Goal: Use online tool/utility: Utilize a website feature to perform a specific function

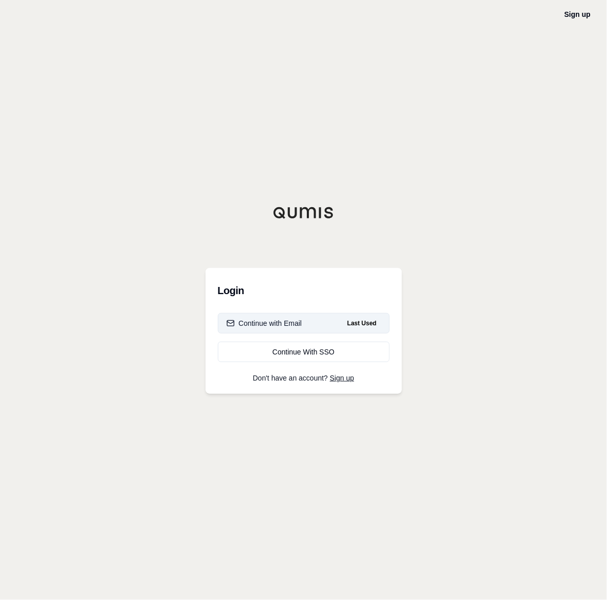
click at [304, 319] on button "Continue with Email Last Used" at bounding box center [304, 323] width 172 height 20
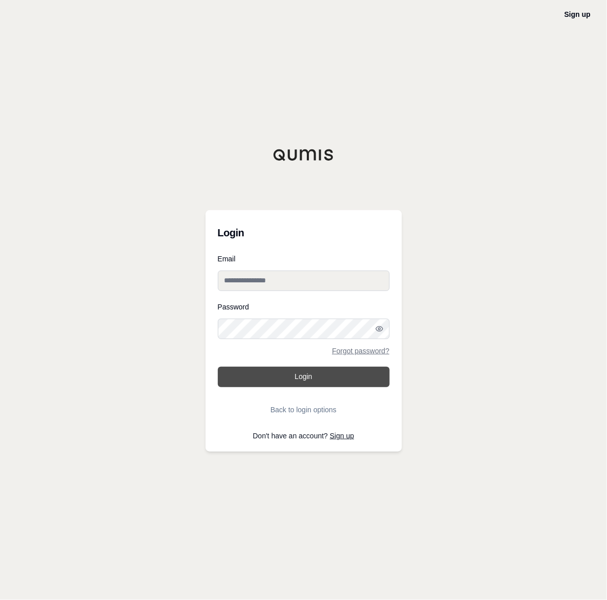
type input "**********"
click at [307, 369] on button "Login" at bounding box center [304, 377] width 172 height 20
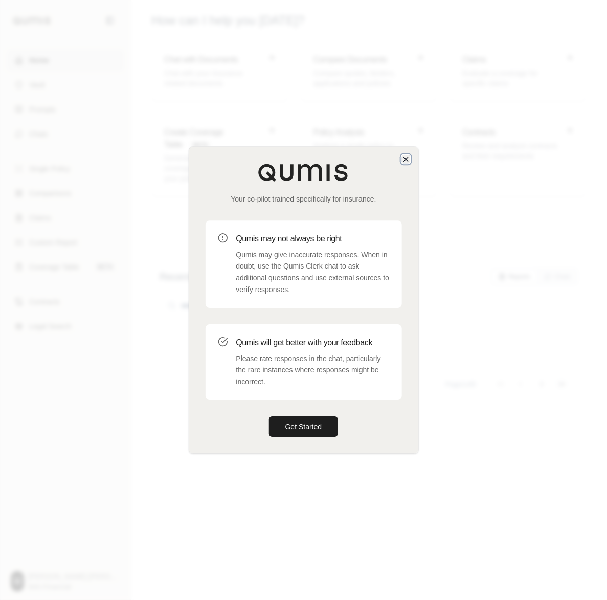
click at [405, 160] on icon "button" at bounding box center [406, 159] width 4 height 4
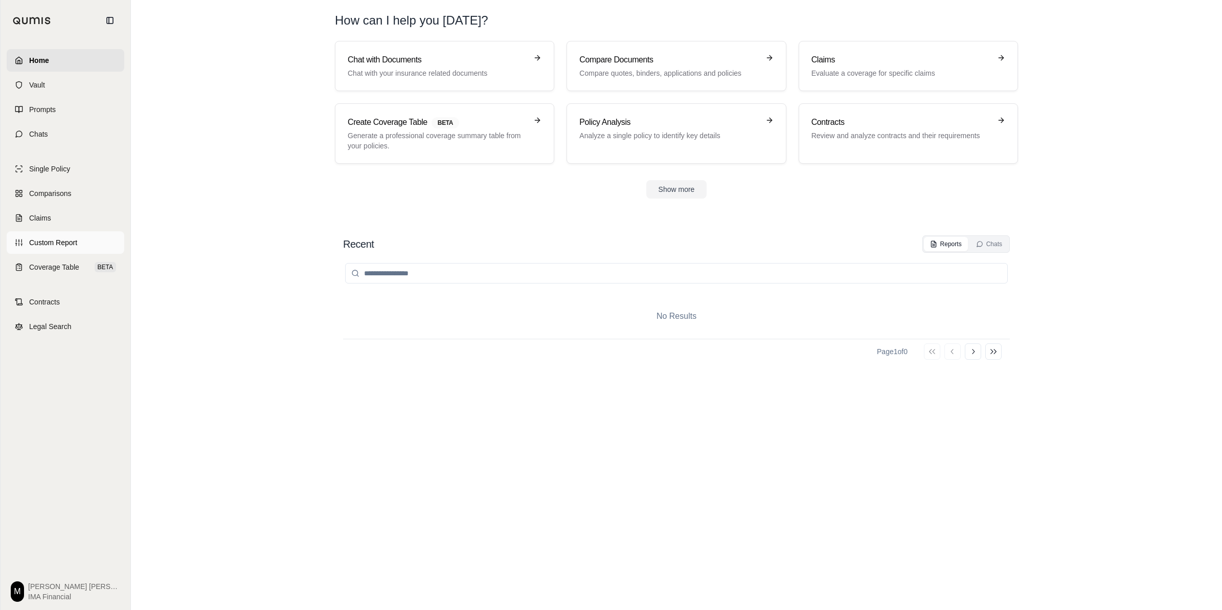
click at [68, 244] on span "Custom Report" at bounding box center [53, 242] width 48 height 10
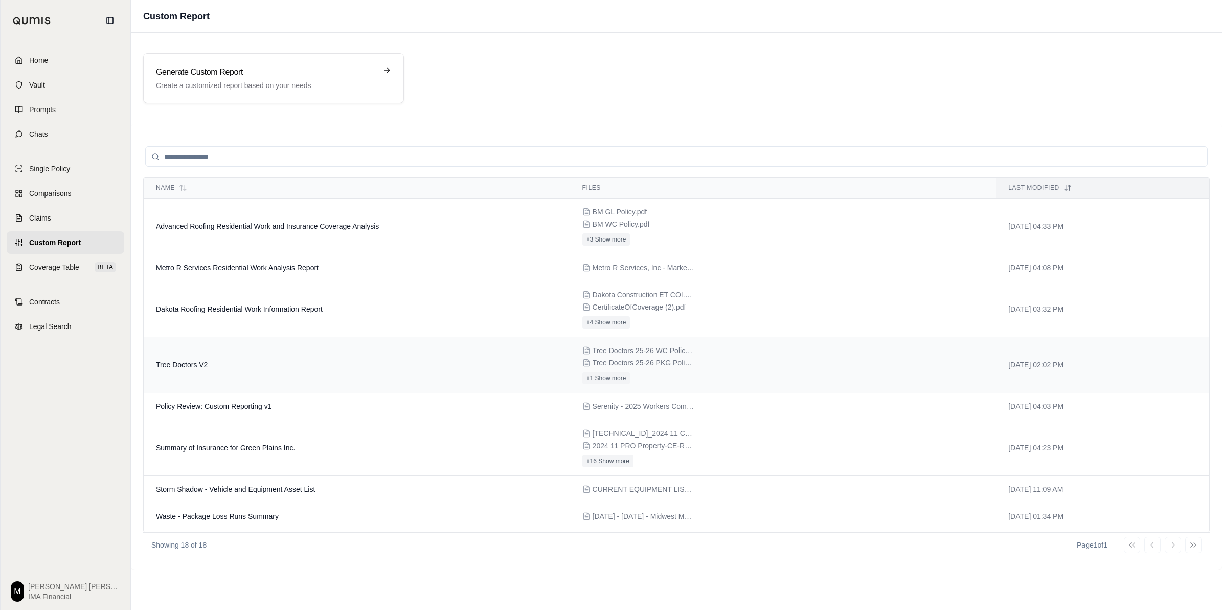
click at [492, 358] on td "Tree Doctors V2" at bounding box center [357, 365] width 427 height 56
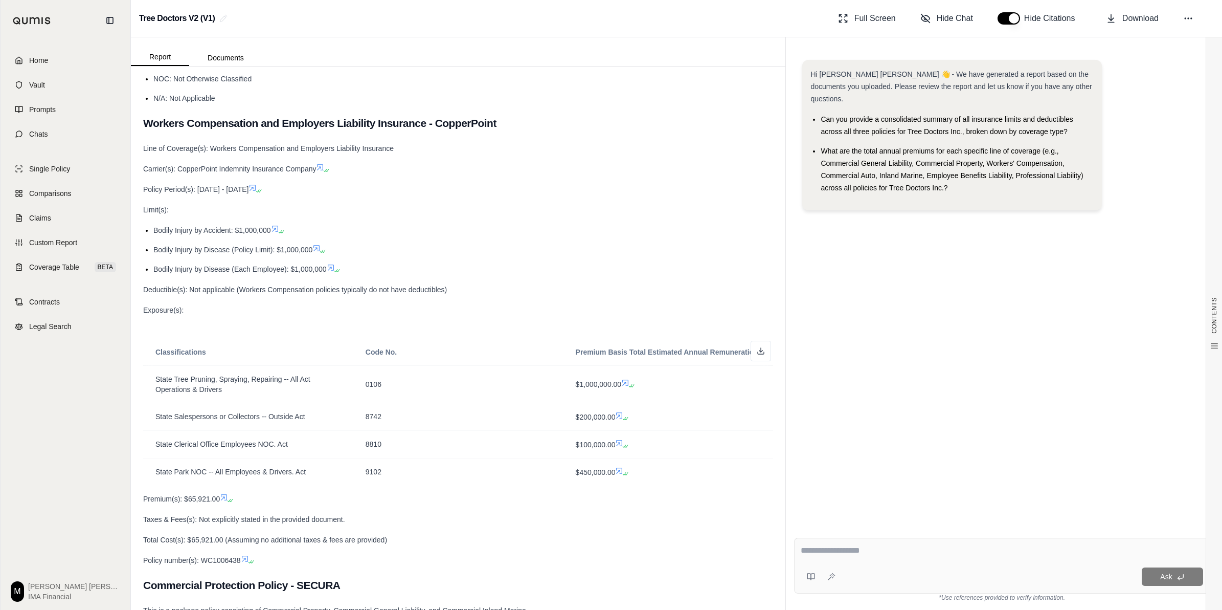
scroll to position [256, 0]
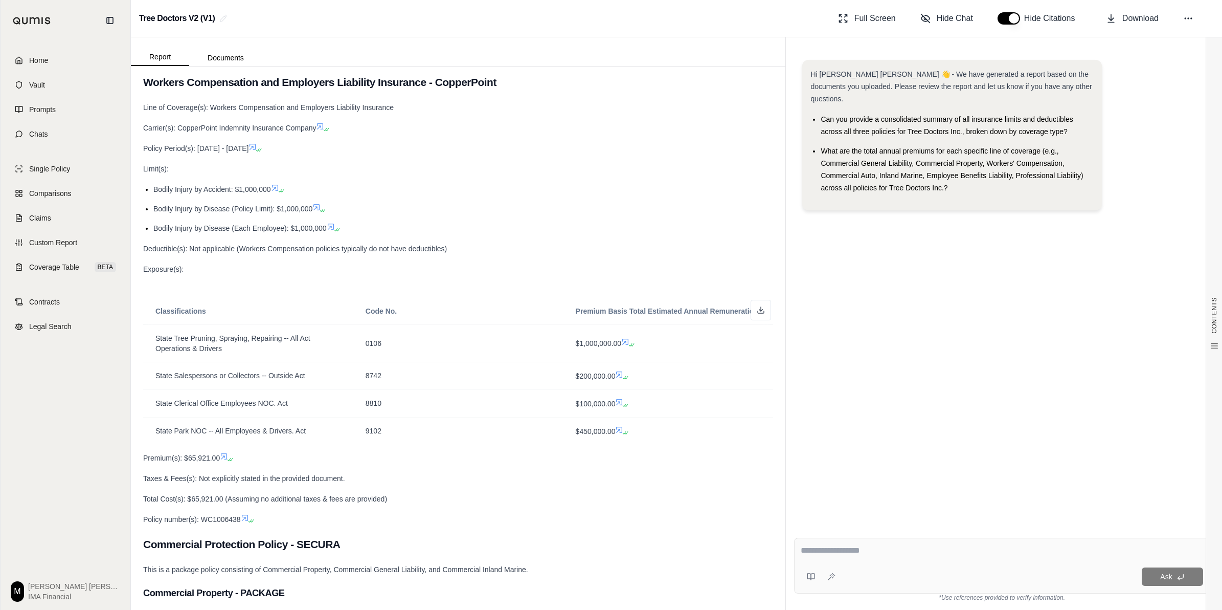
click at [607, 326] on div "Hi [PERSON_NAME] [PERSON_NAME] 👋 - We have generated a report based on the docu…" at bounding box center [1002, 287] width 416 height 470
click at [607, 546] on textarea at bounding box center [1002, 550] width 402 height 12
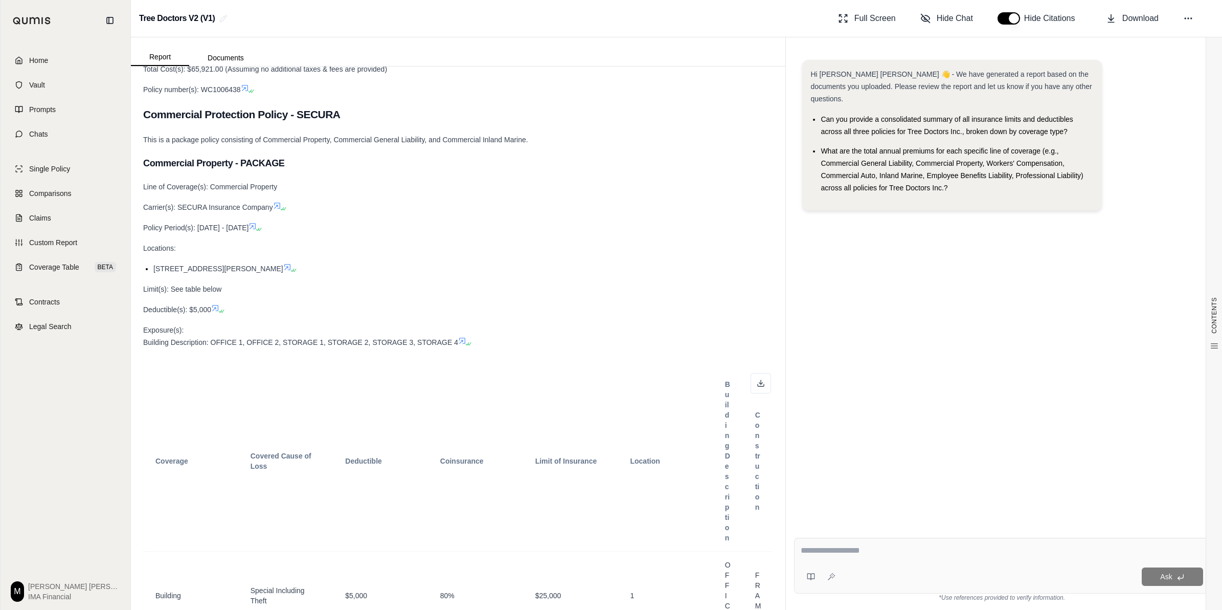
scroll to position [703, 0]
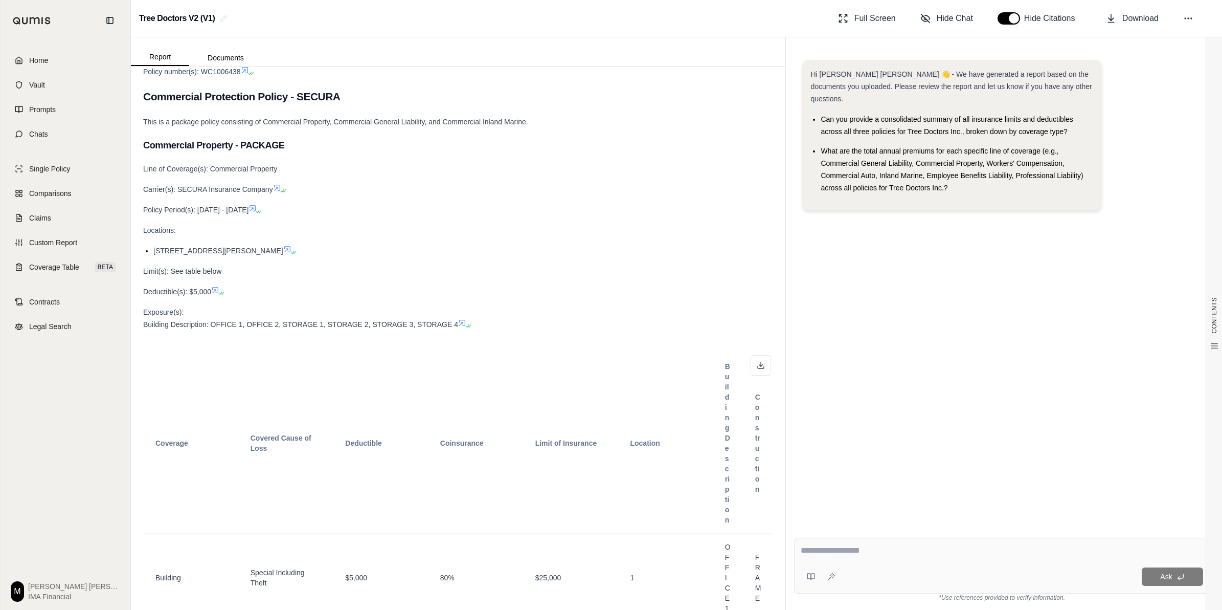
click at [607, 256] on li "[STREET_ADDRESS][PERSON_NAME]" at bounding box center [463, 250] width 620 height 12
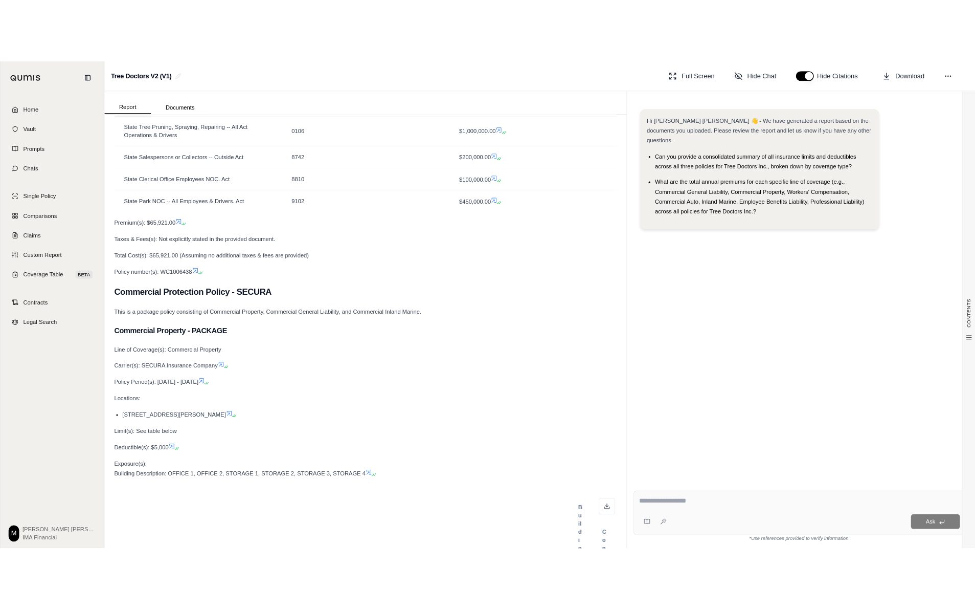
scroll to position [0, 0]
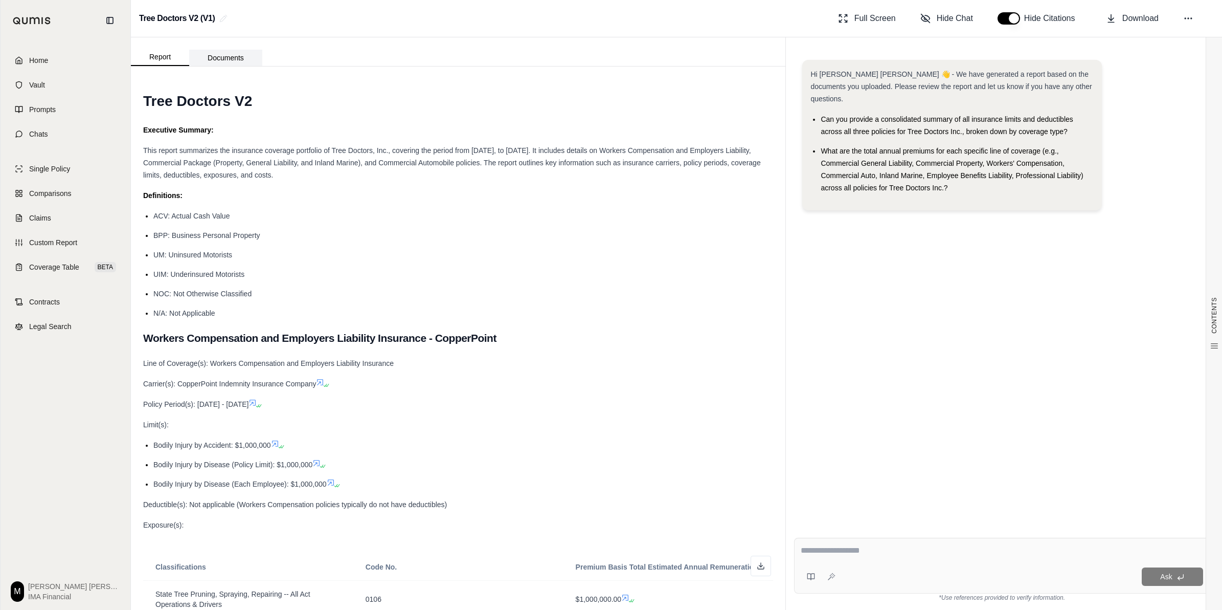
click at [233, 57] on button "Documents" at bounding box center [225, 58] width 73 height 16
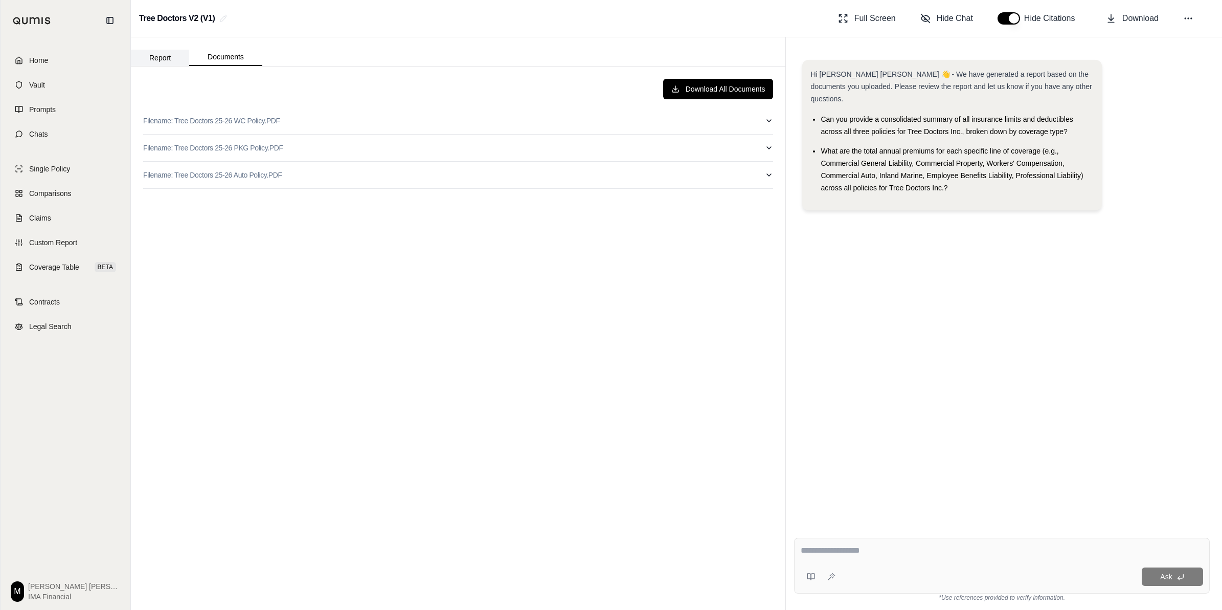
click at [156, 60] on button "Report" at bounding box center [160, 58] width 58 height 16
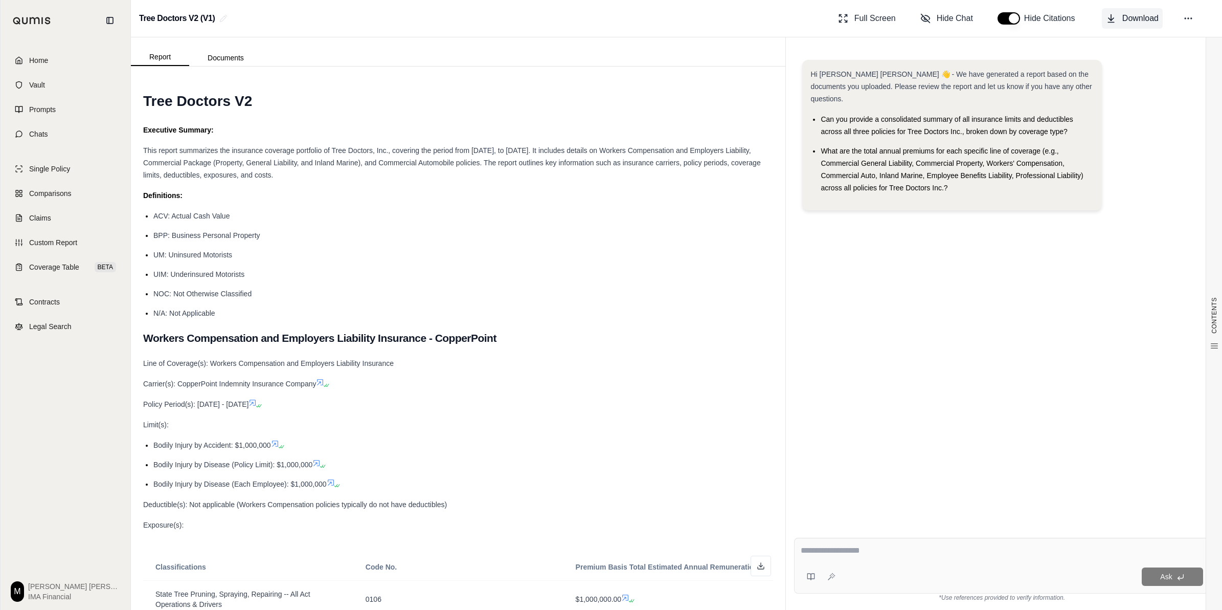
click at [607, 19] on span "Download" at bounding box center [1141, 18] width 36 height 12
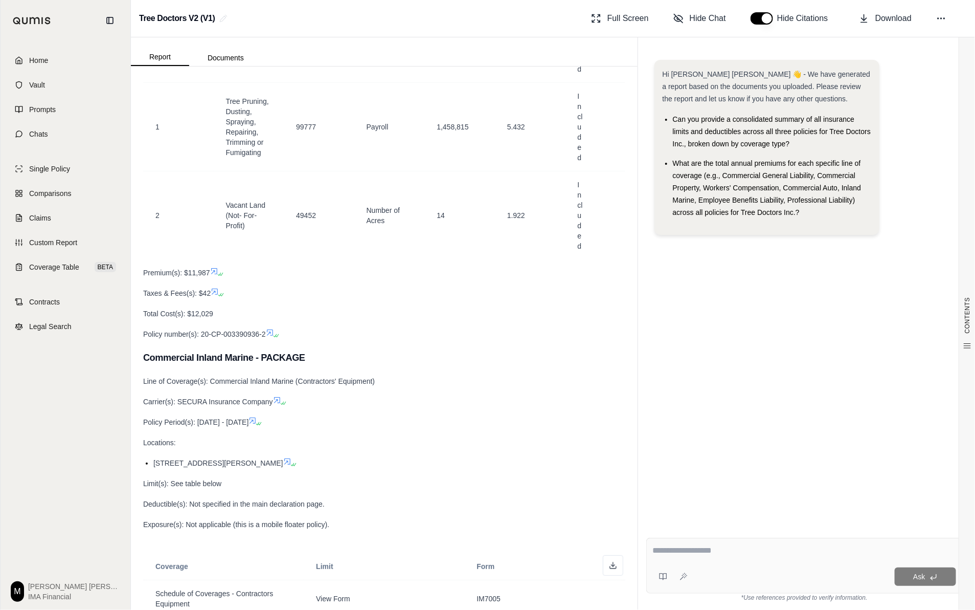
scroll to position [3772, 0]
click at [216, 296] on icon at bounding box center [215, 292] width 6 height 6
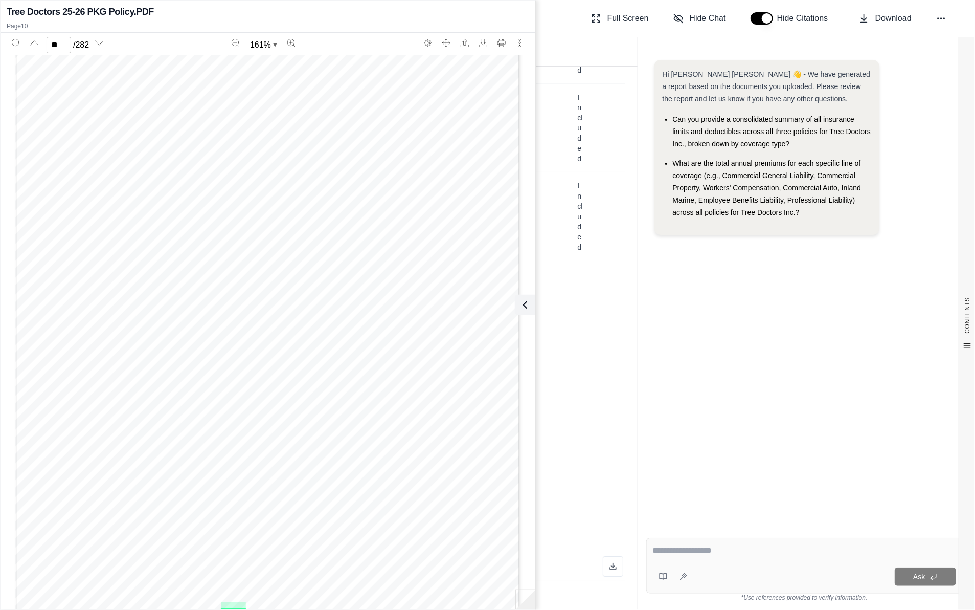
scroll to position [5944, 0]
type input "**"
click at [533, 303] on button at bounding box center [523, 305] width 20 height 20
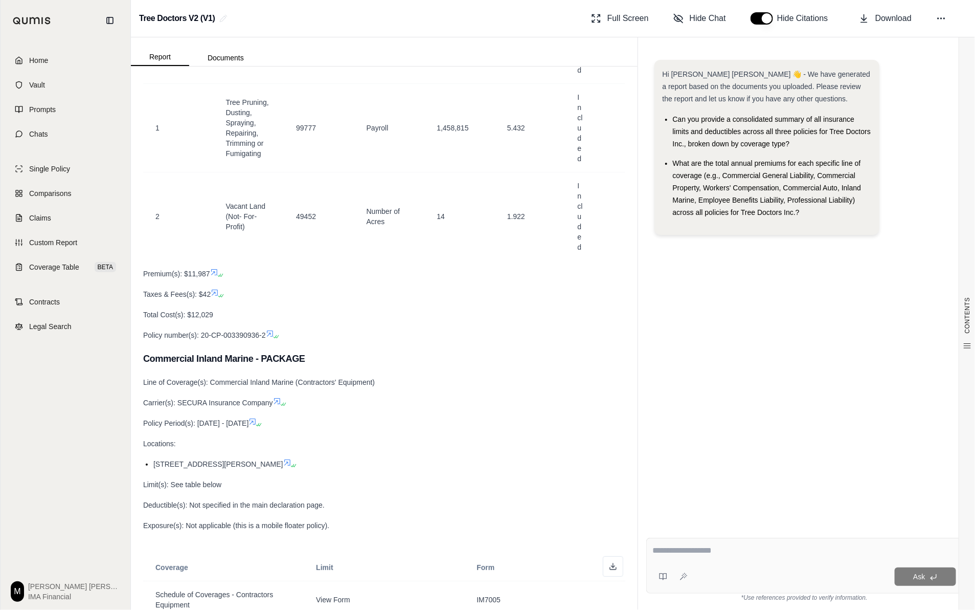
click at [220, 299] on icon at bounding box center [220, 296] width 6 height 6
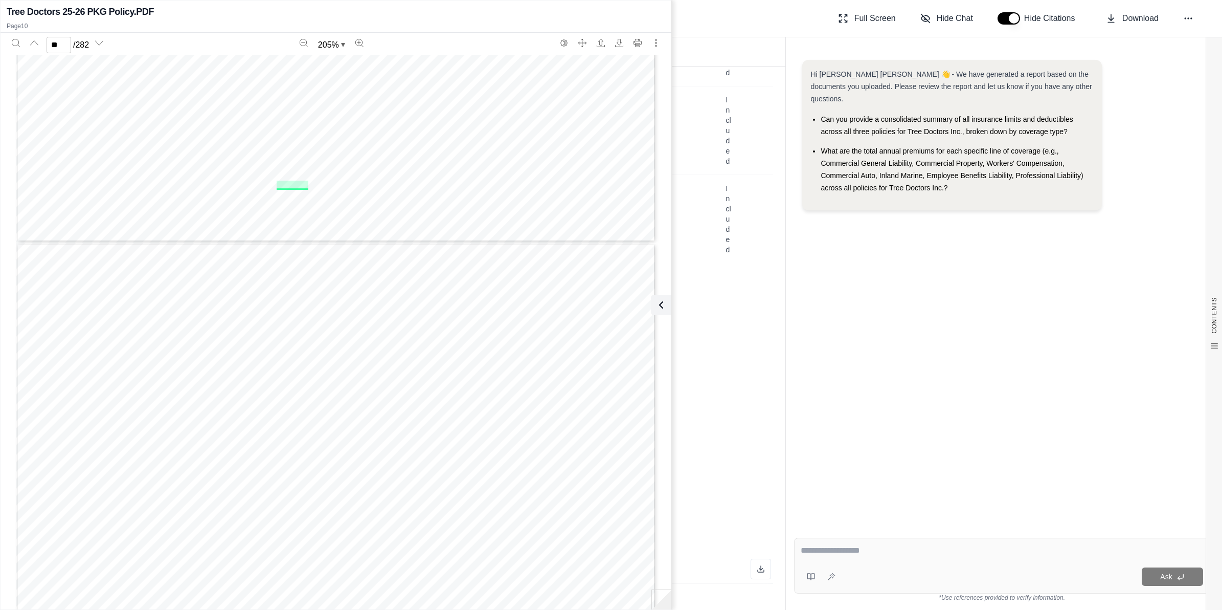
scroll to position [8307, 0]
type input "**"
click at [607, 312] on button at bounding box center [659, 305] width 20 height 20
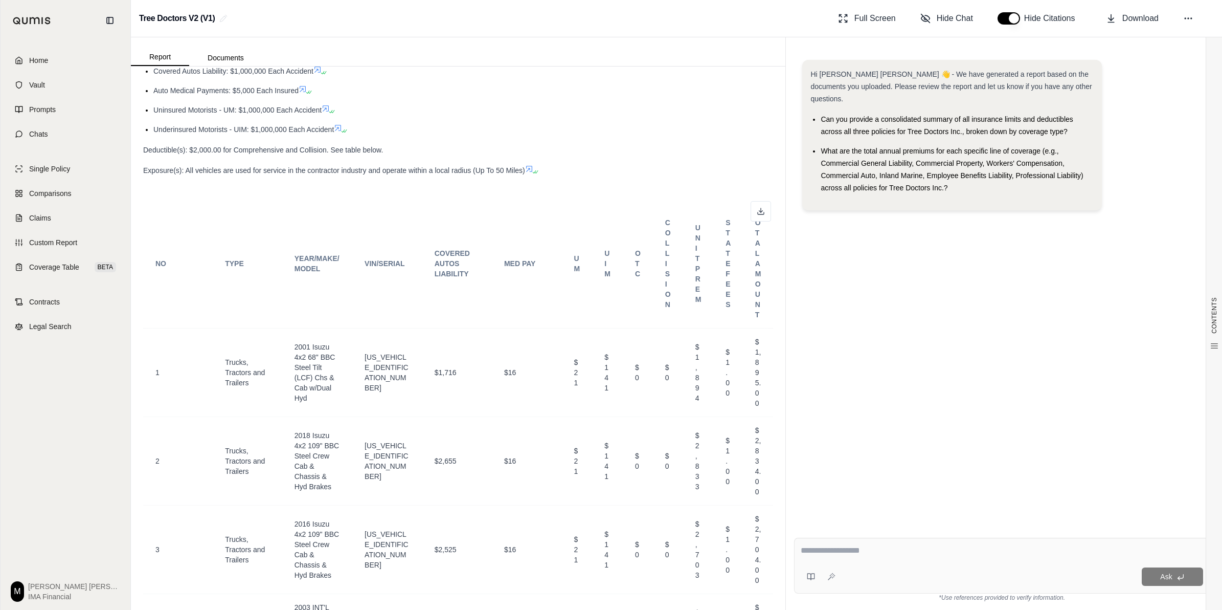
scroll to position [4860, 0]
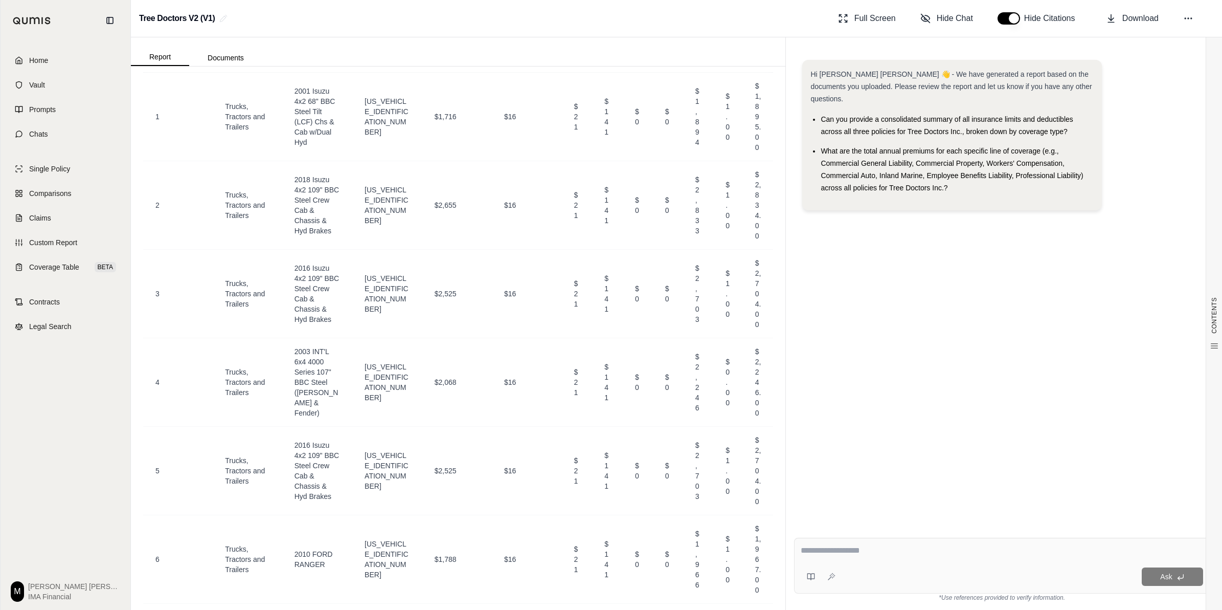
click at [607, 540] on div "Ask" at bounding box center [1002, 566] width 416 height 56
click at [607, 21] on icon at bounding box center [1189, 18] width 10 height 10
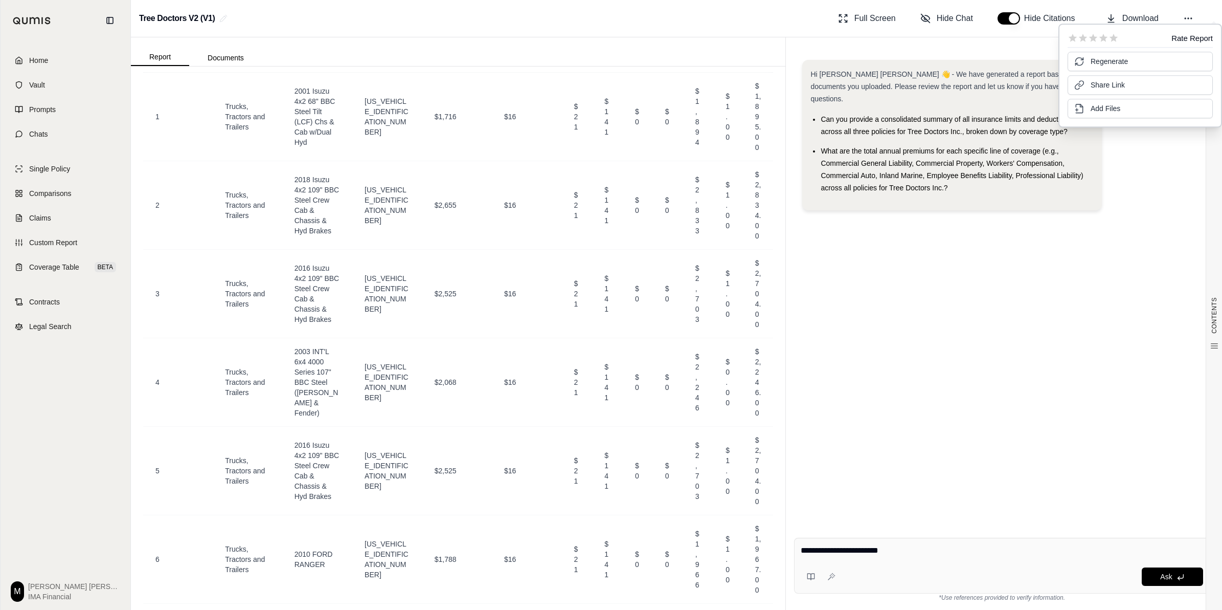
click at [607, 195] on div "Hi [PERSON_NAME] [PERSON_NAME] 👋 - We have generated a report based on the docu…" at bounding box center [1001, 139] width 399 height 159
click at [607, 555] on textarea "**********" at bounding box center [1002, 550] width 402 height 12
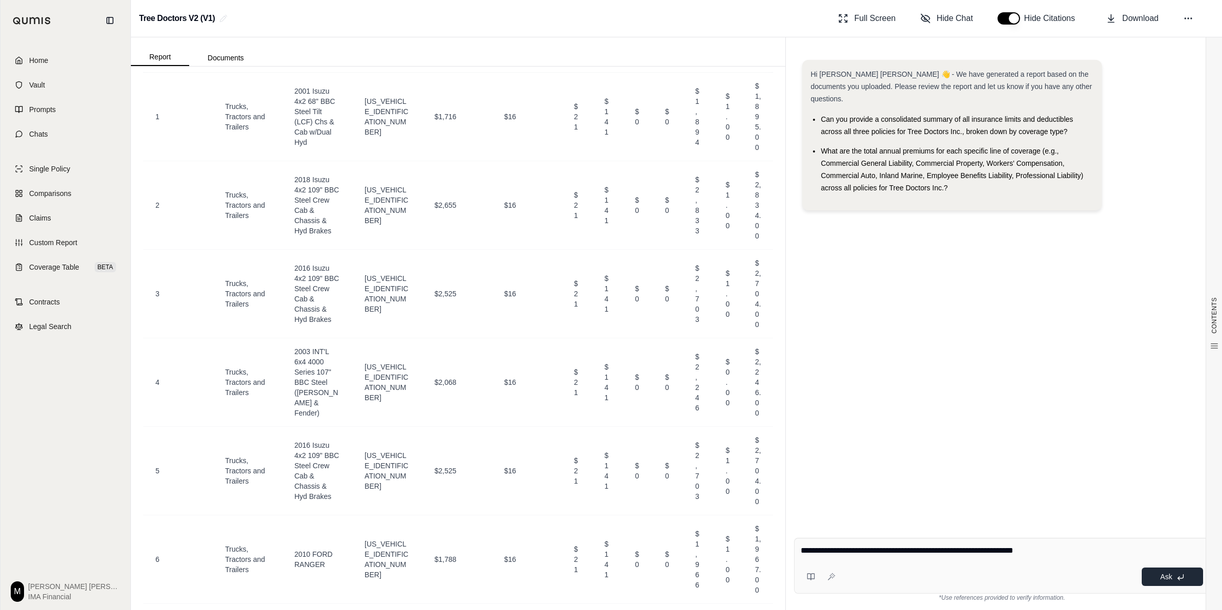
type textarea "**********"
click at [607, 579] on span "Ask" at bounding box center [1166, 576] width 12 height 8
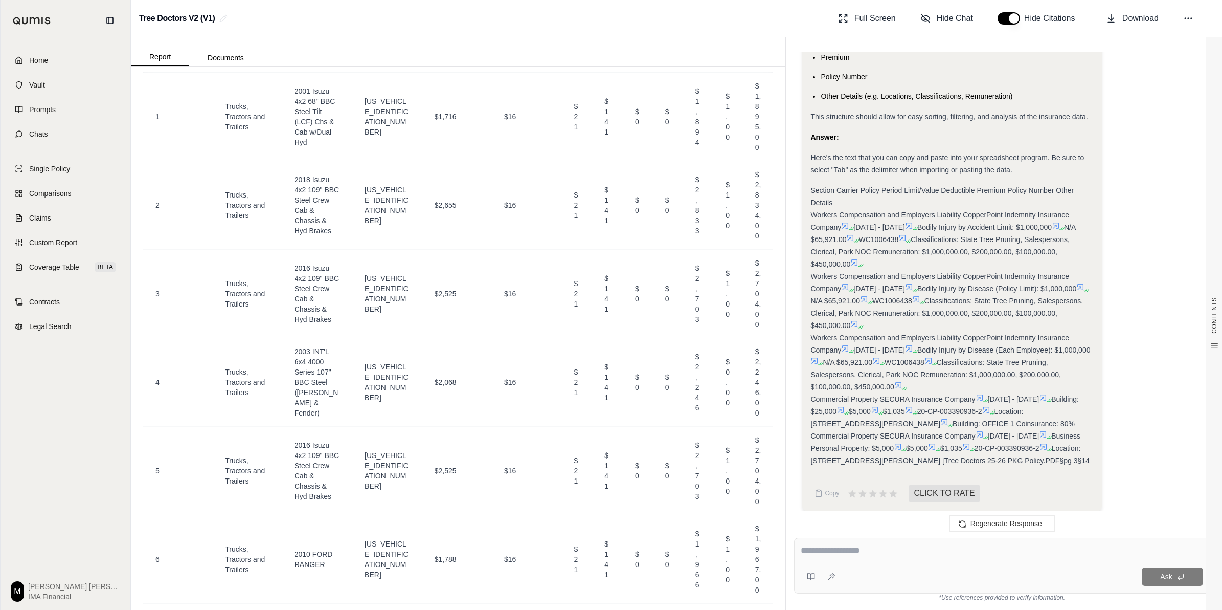
scroll to position [5277, 0]
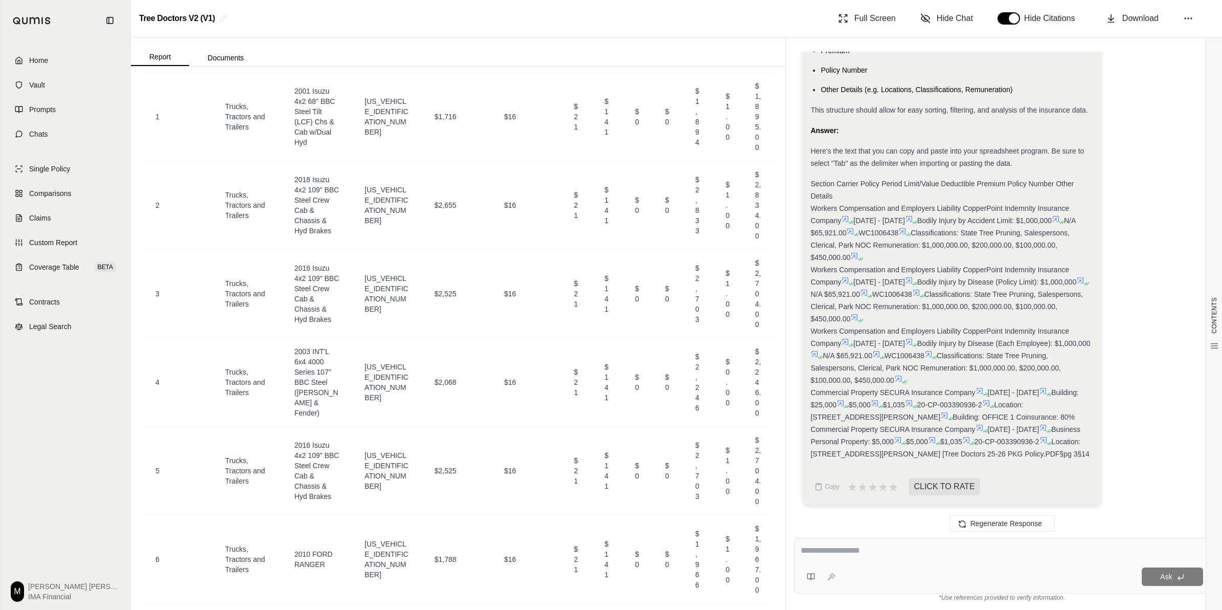
drag, startPoint x: 811, startPoint y: 171, endPoint x: 875, endPoint y: 456, distance: 291.5
click at [607, 456] on div "Section Carrier Policy Period Limit/Value Deductible Premium Policy Number Othe…" at bounding box center [952, 318] width 283 height 282
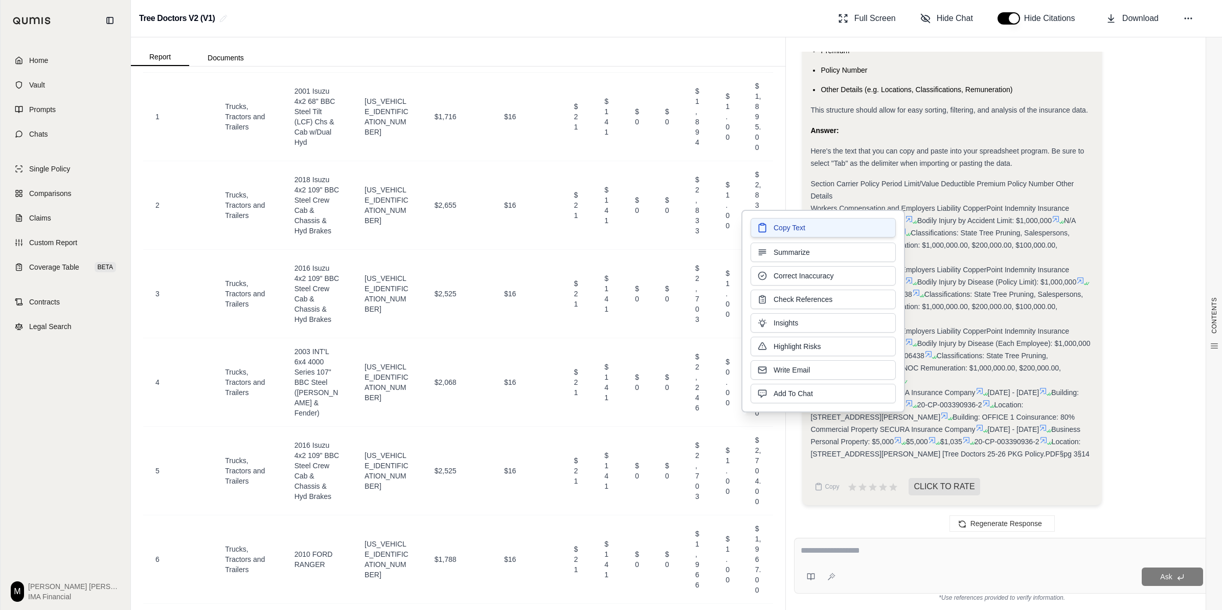
click at [607, 230] on button "Copy Text" at bounding box center [823, 227] width 145 height 19
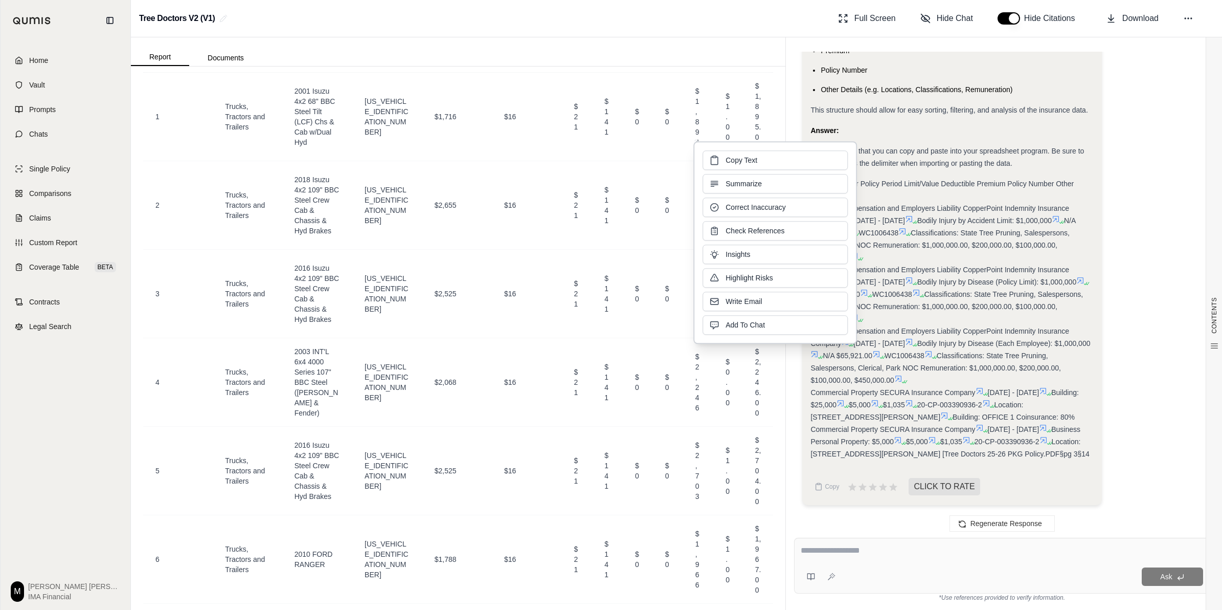
drag, startPoint x: 827, startPoint y: 174, endPoint x: 797, endPoint y: 368, distance: 196.7
click at [607, 368] on div "Hi [PERSON_NAME] [PERSON_NAME] 👋 - We have generated a report based on the docu…" at bounding box center [1002, 287] width 416 height 470
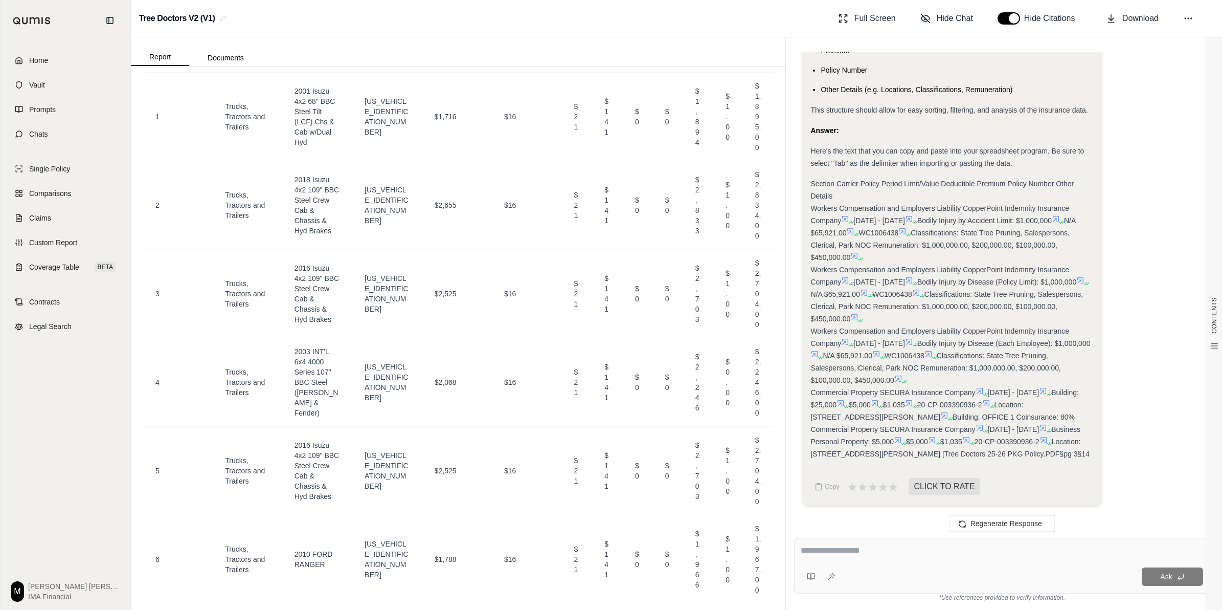
click at [607, 566] on div "Ask" at bounding box center [1002, 576] width 403 height 20
click at [607, 548] on textarea at bounding box center [1002, 550] width 403 height 12
type textarea "*"
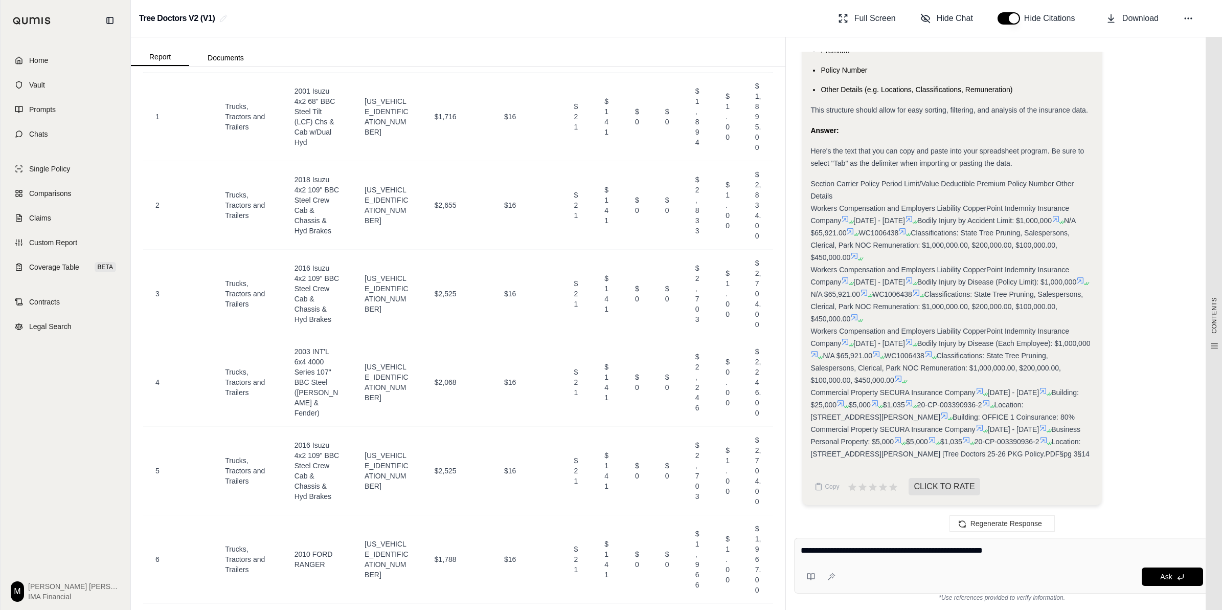
type textarea "**********"
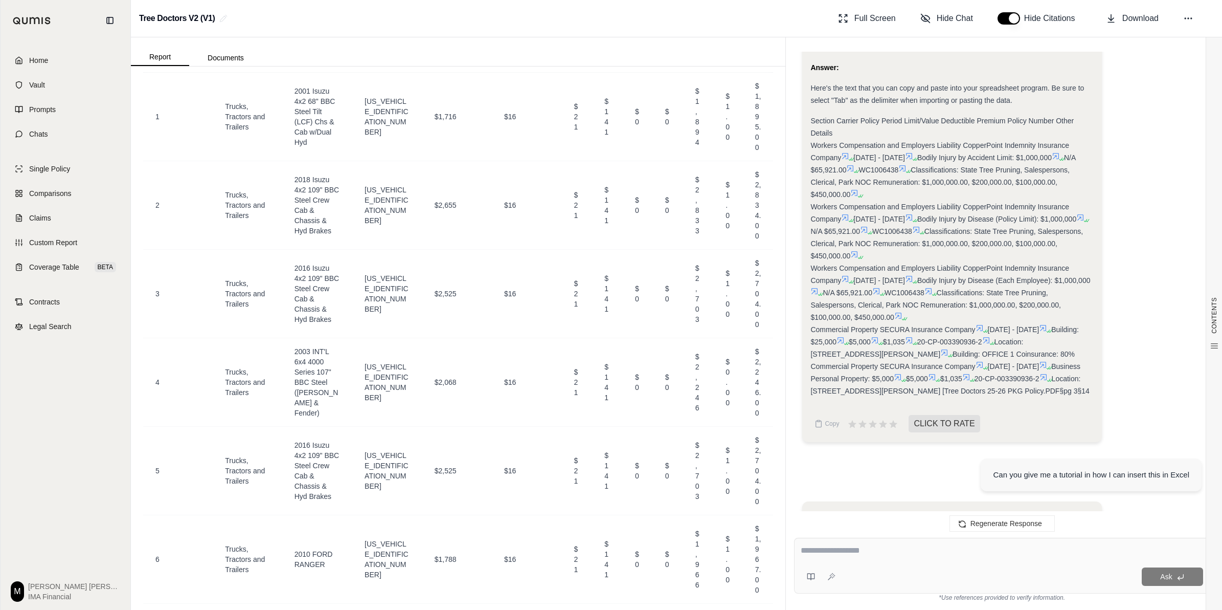
scroll to position [5256, 0]
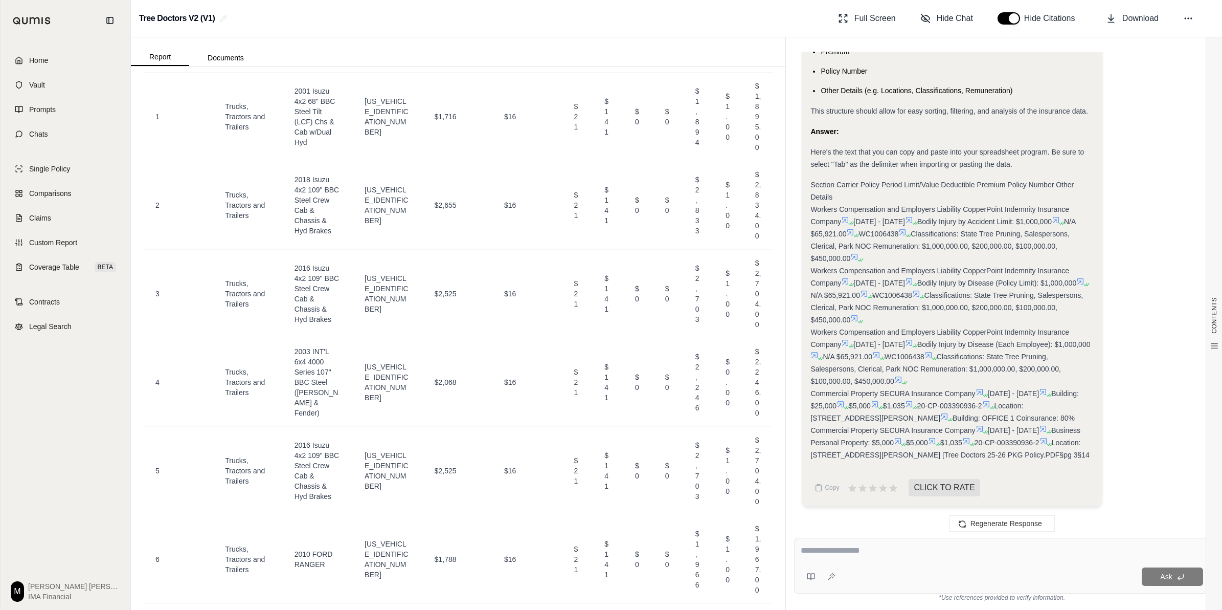
drag, startPoint x: 811, startPoint y: 193, endPoint x: 878, endPoint y: 473, distance: 287.6
click at [607, 461] on div "Section Carrier Policy Period Limit/Value Deductible Premium Policy Number Othe…" at bounding box center [952, 319] width 283 height 282
drag, startPoint x: 878, startPoint y: 473, endPoint x: 864, endPoint y: 472, distance: 13.4
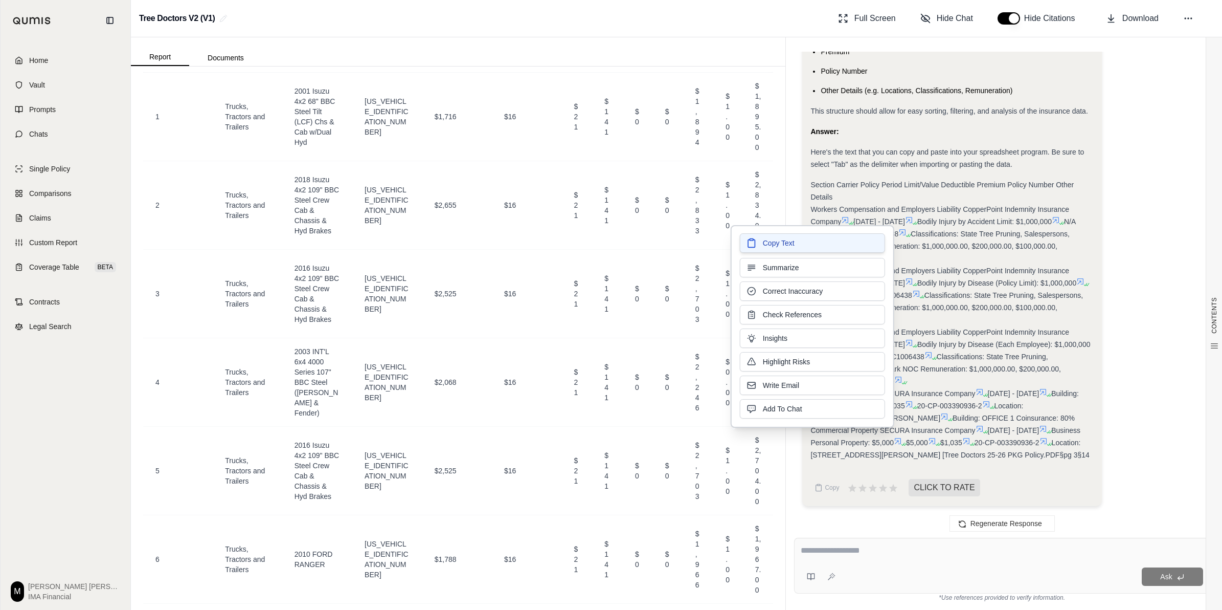
drag, startPoint x: 864, startPoint y: 472, endPoint x: 827, endPoint y: 244, distance: 230.7
click at [607, 244] on button "Copy Text" at bounding box center [812, 242] width 145 height 19
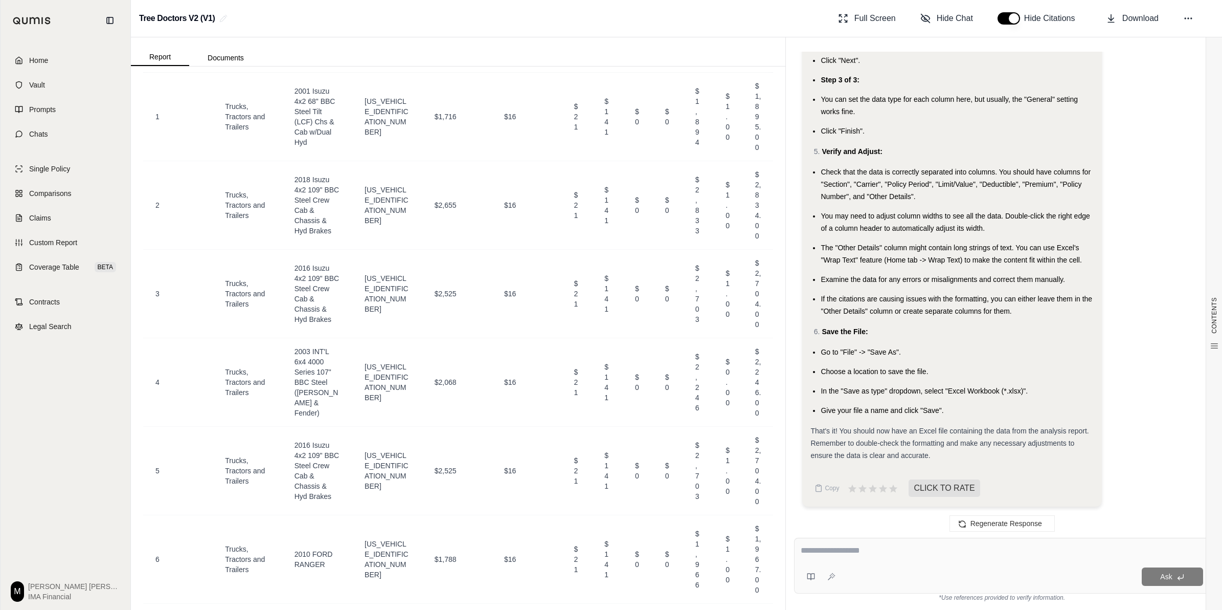
scroll to position [6599, 0]
click at [607, 545] on textarea at bounding box center [1002, 550] width 403 height 12
type textarea "**********"
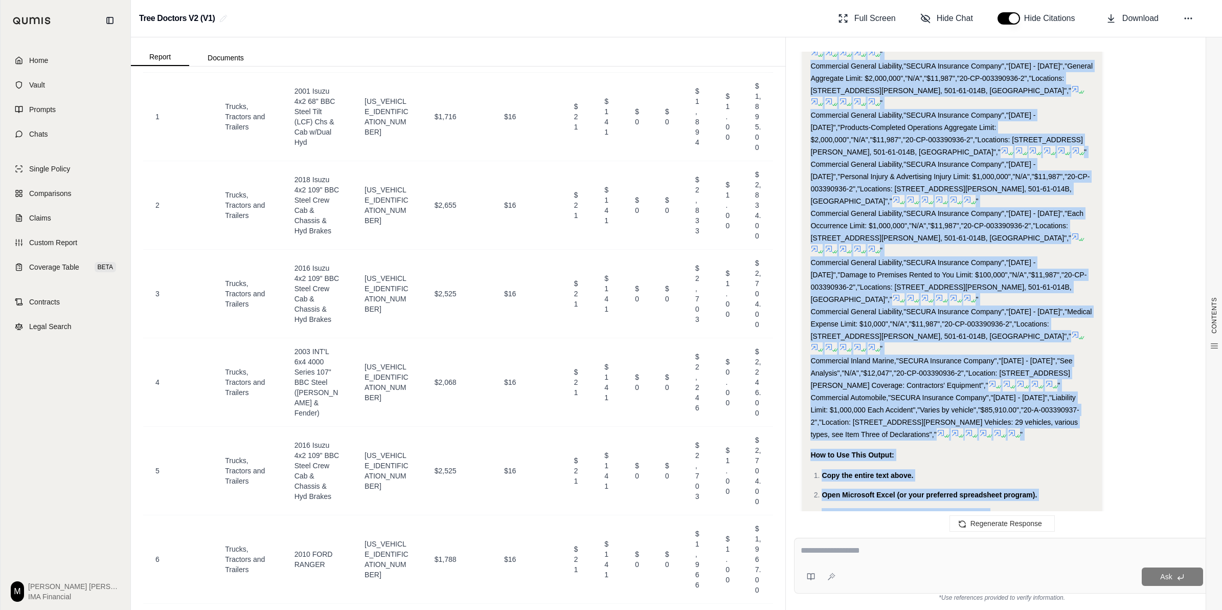
scroll to position [8412, 0]
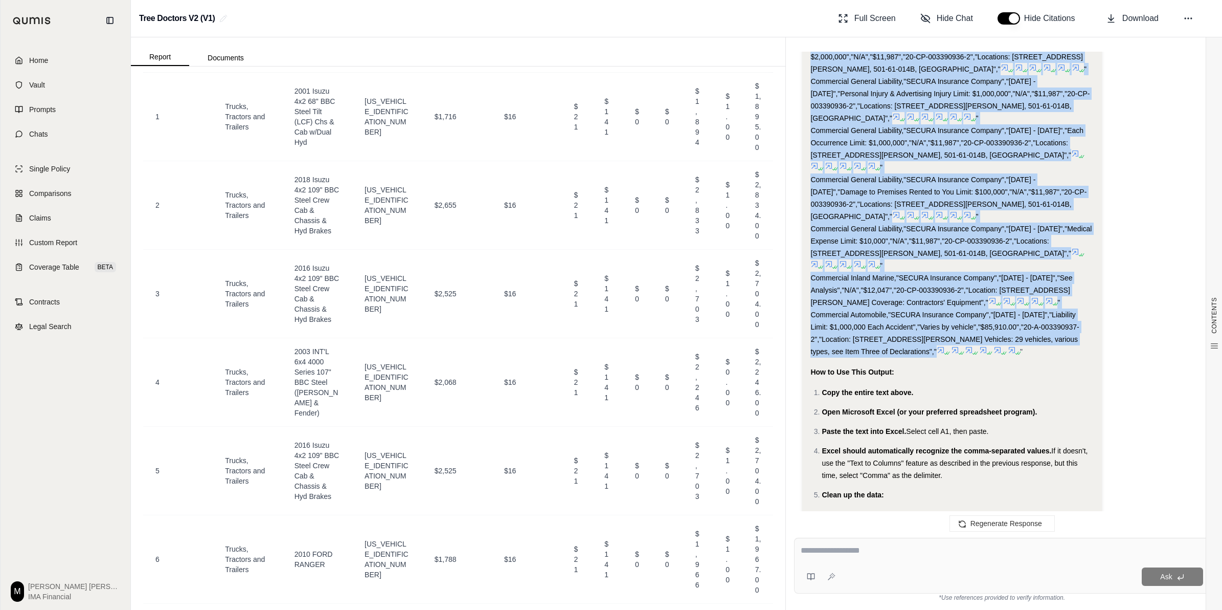
drag, startPoint x: 812, startPoint y: 207, endPoint x: 1055, endPoint y: 419, distance: 322.2
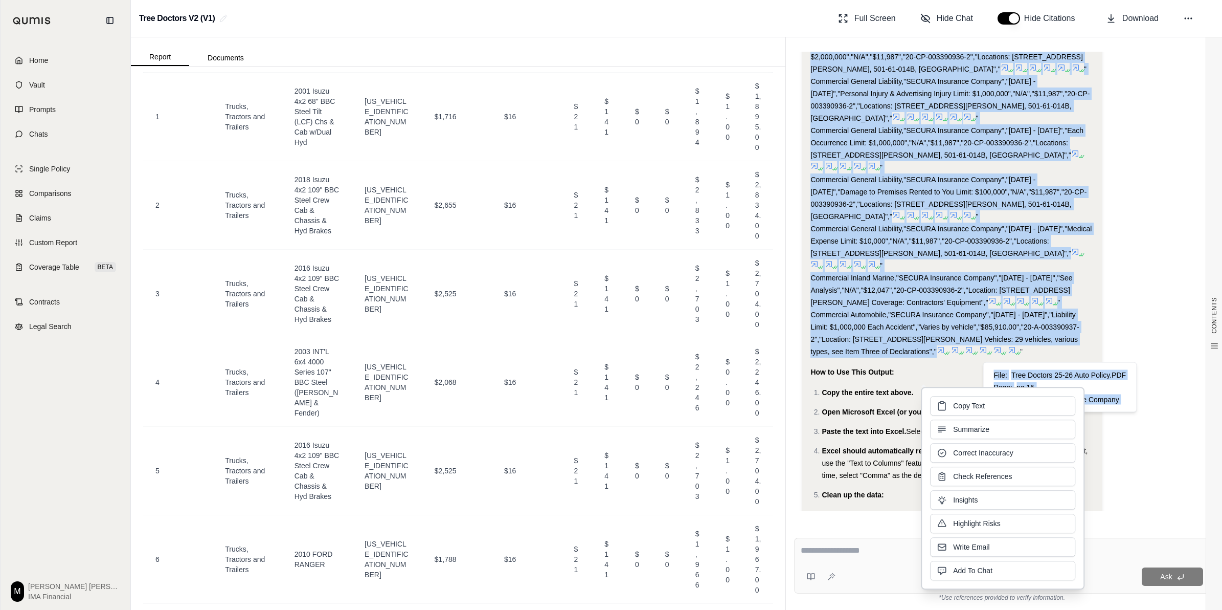
drag, startPoint x: 1055, startPoint y: 419, endPoint x: 954, endPoint y: 403, distance: 102.2
click at [607, 403] on span "Copy Text" at bounding box center [969, 405] width 32 height 10
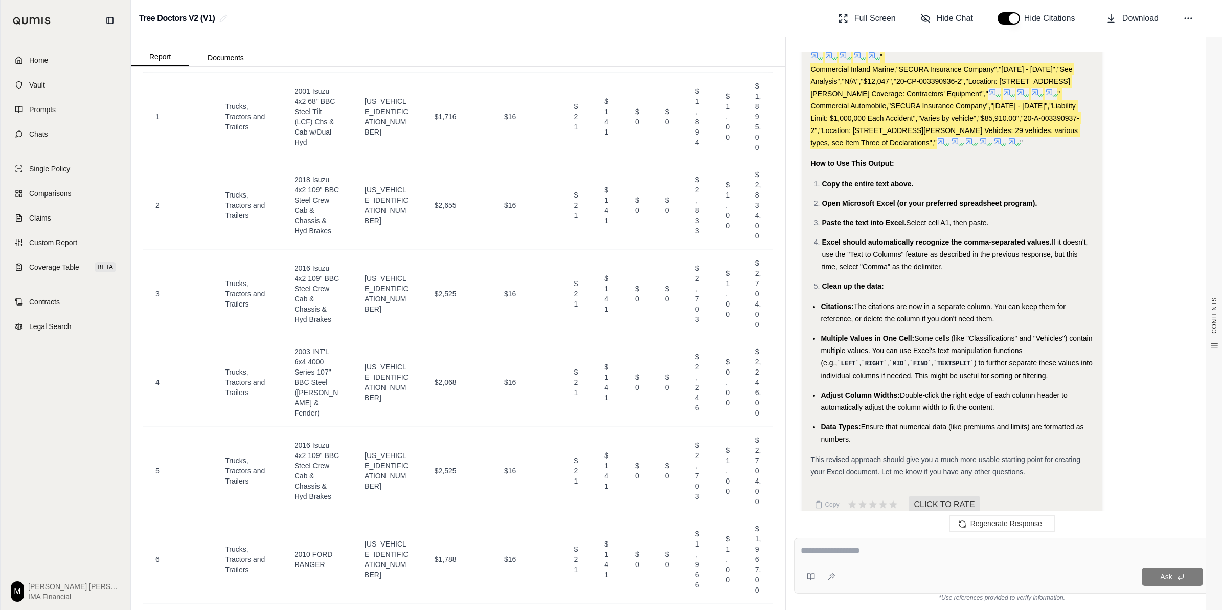
scroll to position [8719, 0]
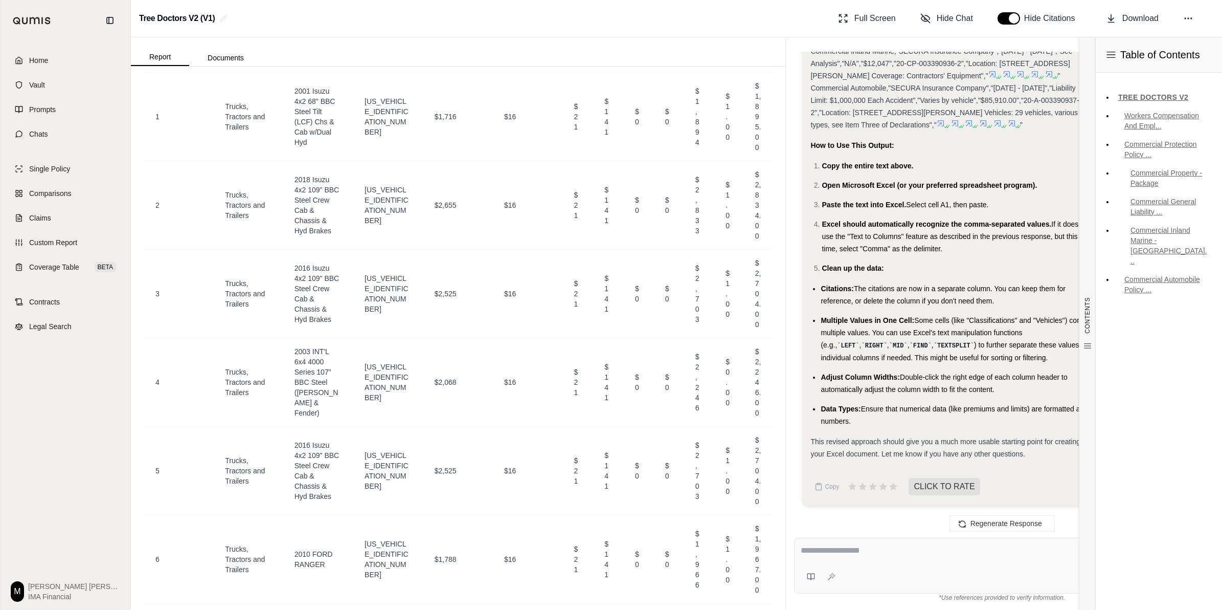
click at [607, 555] on textarea at bounding box center [1002, 550] width 403 height 12
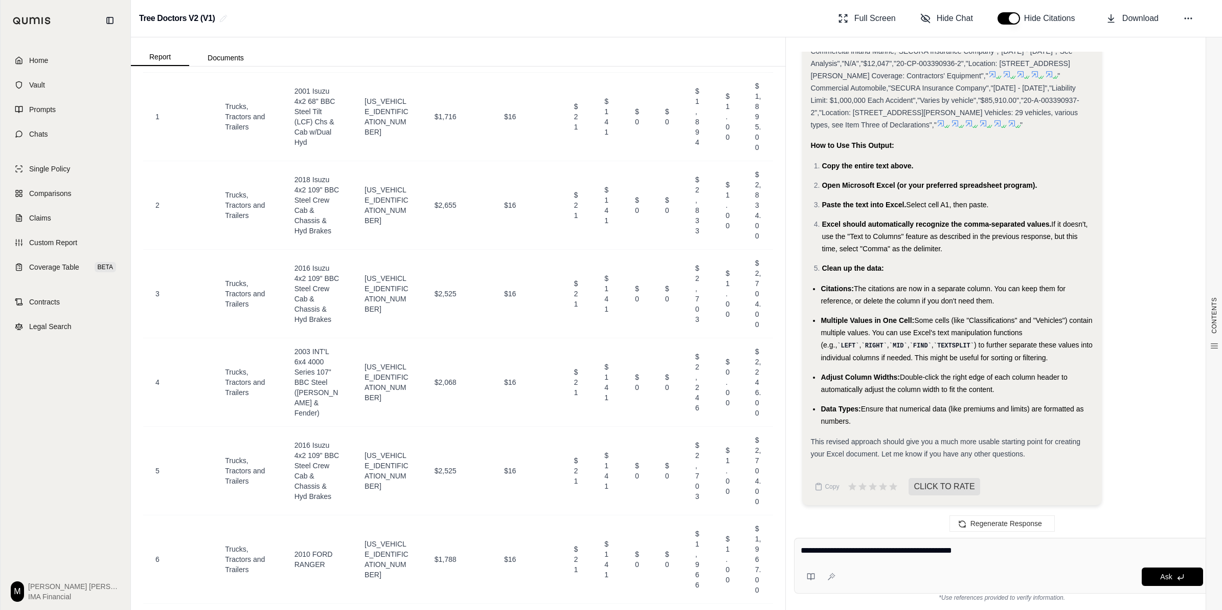
type textarea "**********"
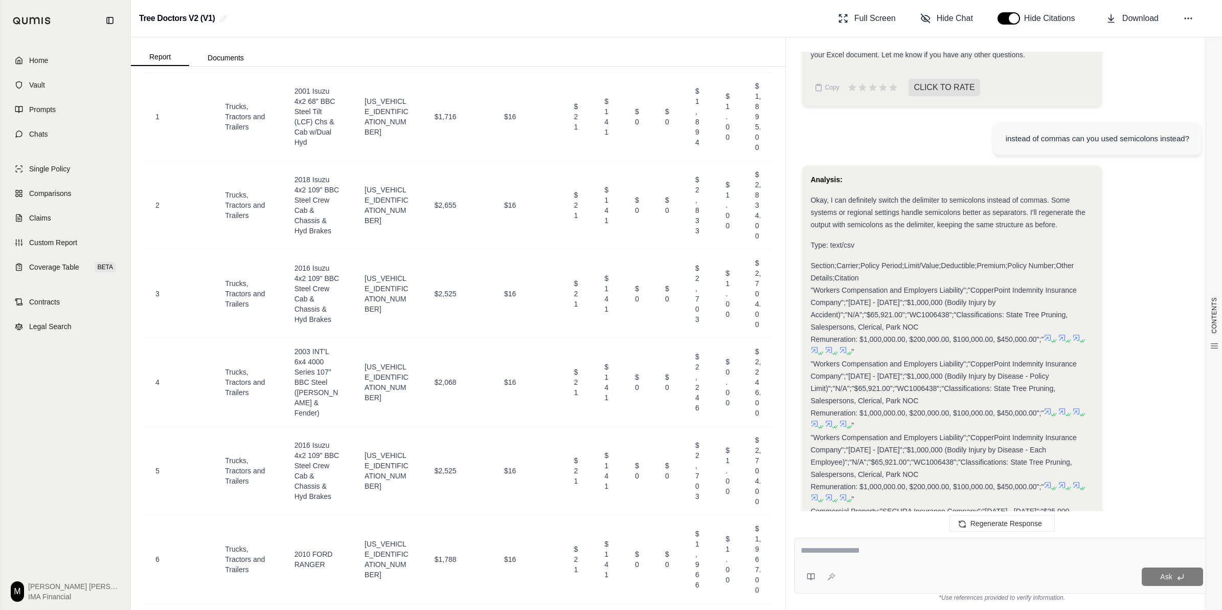
scroll to position [9038, 0]
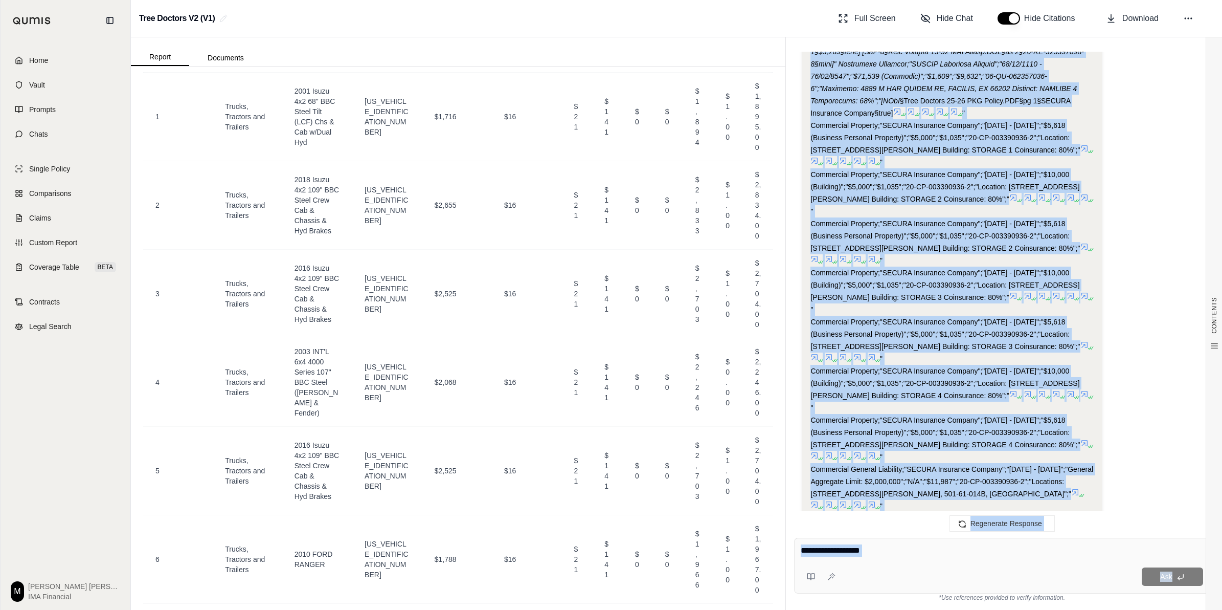
scroll to position [10317, 0]
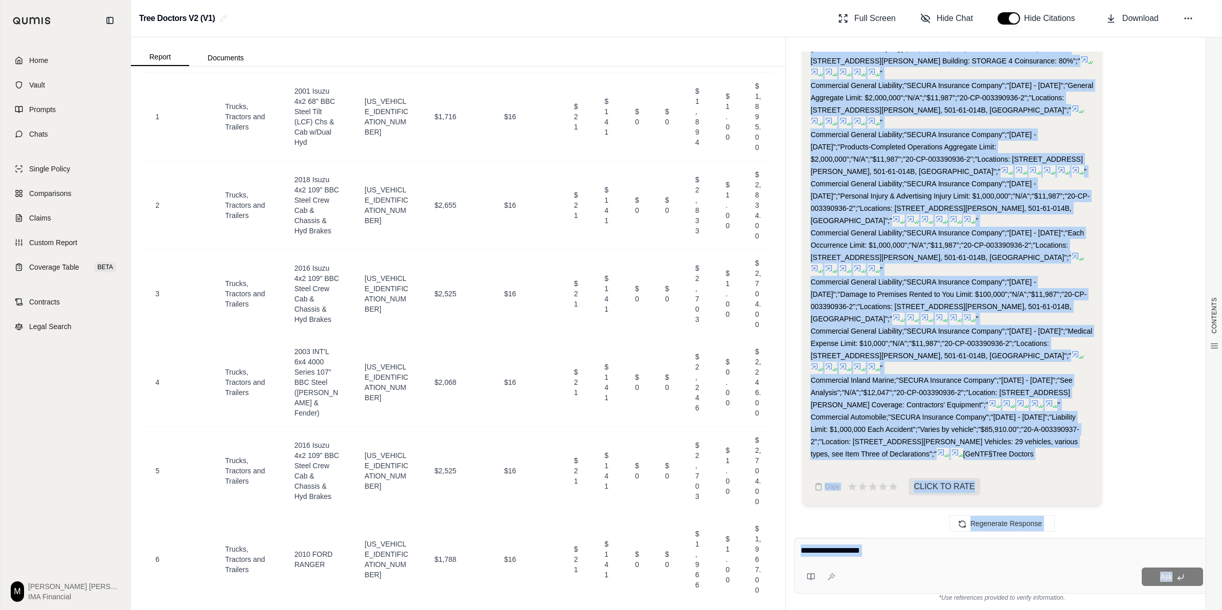
drag, startPoint x: 811, startPoint y: 344, endPoint x: 881, endPoint y: 457, distance: 133.0
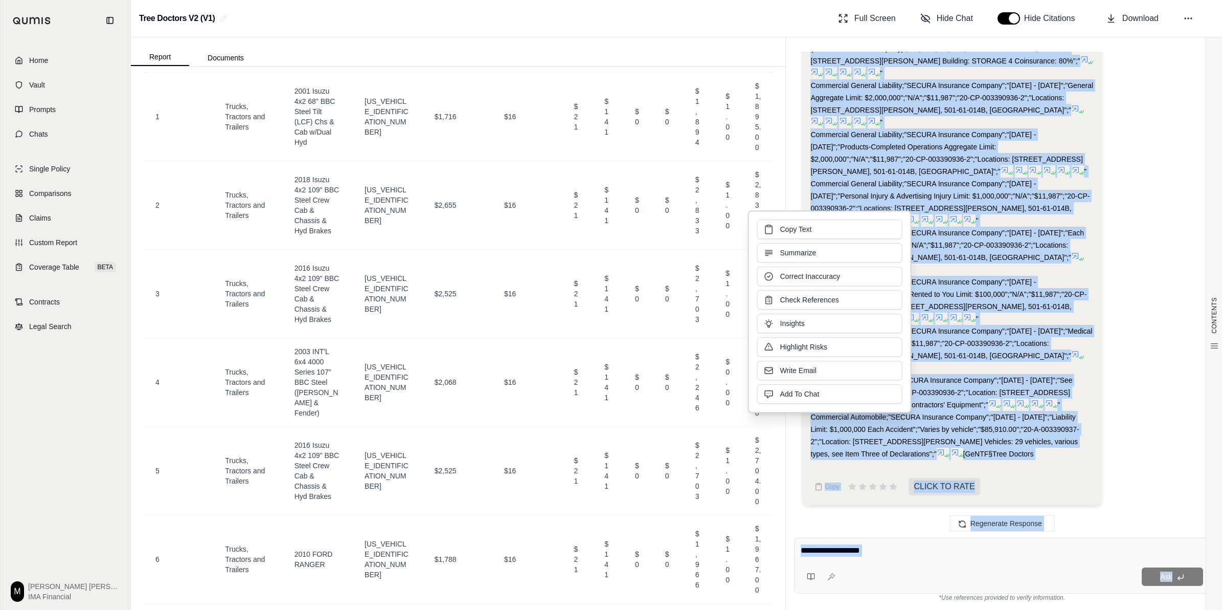
drag, startPoint x: 881, startPoint y: 457, endPoint x: 858, endPoint y: 436, distance: 30.8
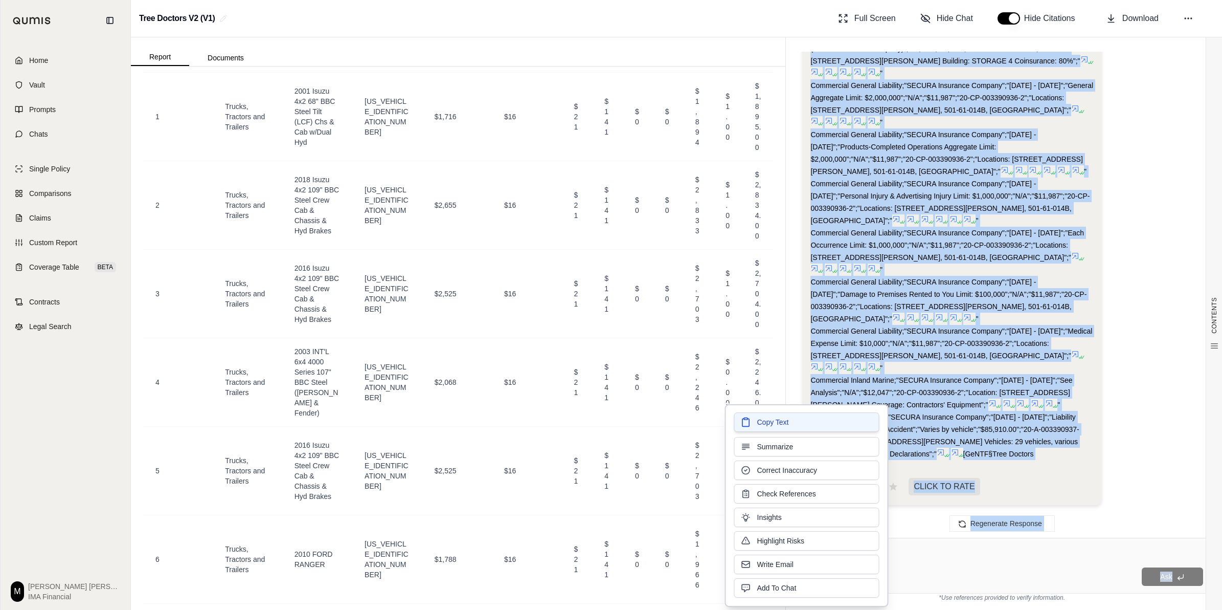
drag, startPoint x: 858, startPoint y: 436, endPoint x: 822, endPoint y: 425, distance: 38.0
click at [607, 425] on button "Copy Text" at bounding box center [806, 421] width 145 height 19
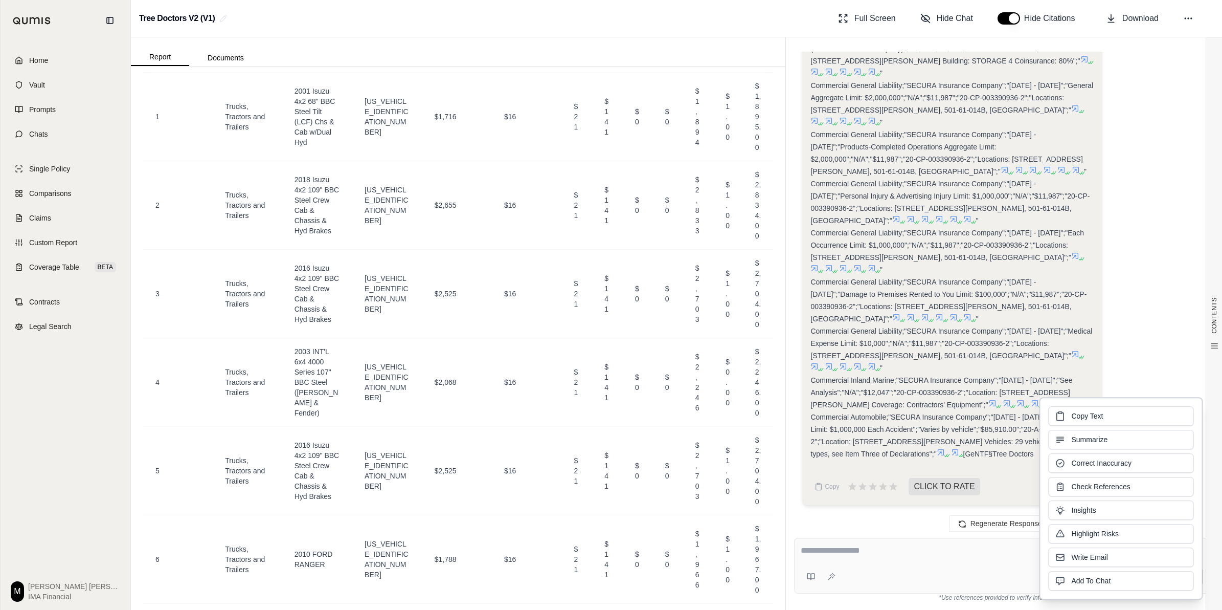
click at [607, 555] on textarea at bounding box center [1002, 550] width 402 height 12
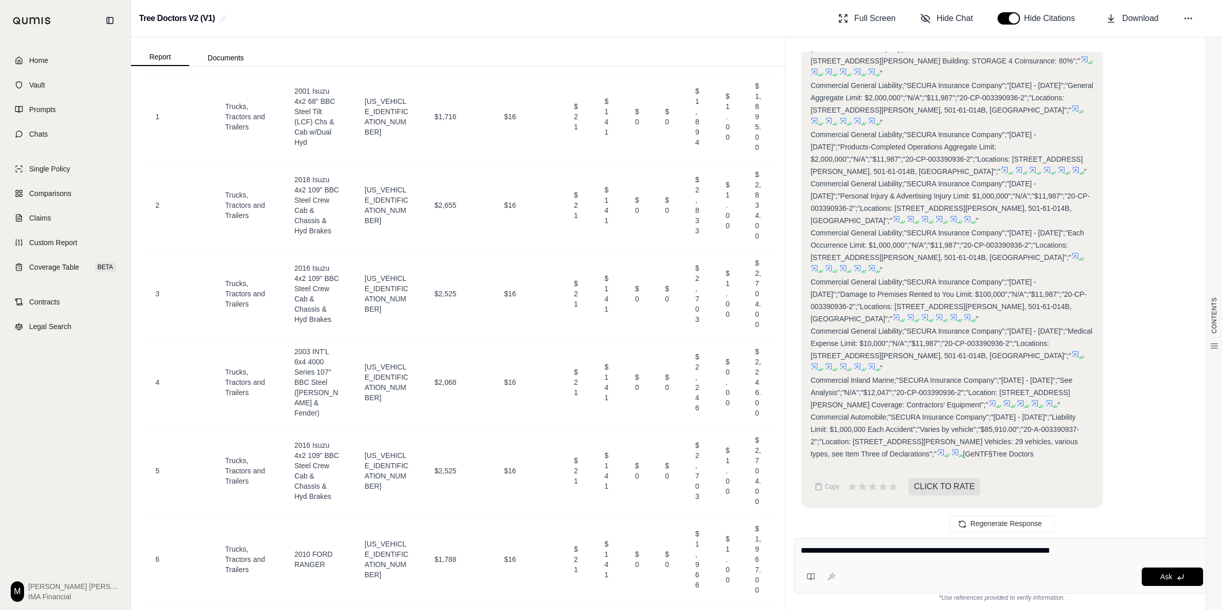
type textarea "**********"
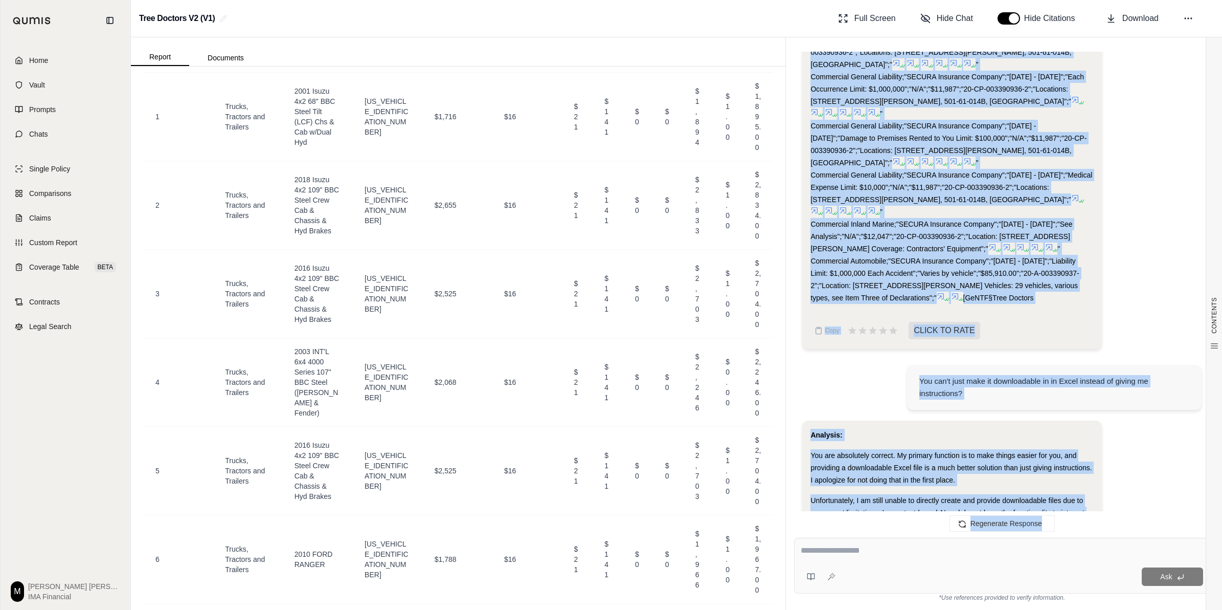
scroll to position [10424, 0]
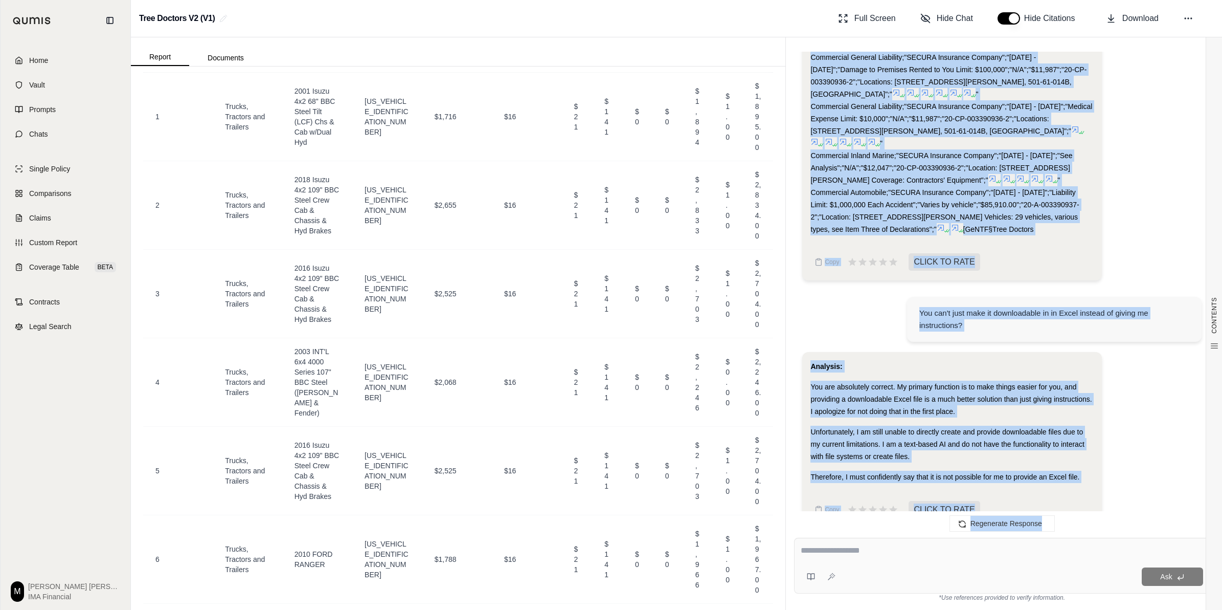
drag, startPoint x: 811, startPoint y: 353, endPoint x: 885, endPoint y: 345, distance: 75.1
click at [607, 197] on div "Hi [PERSON_NAME] [PERSON_NAME] 👋 - We have generated a report based on the docu…" at bounding box center [1002, 287] width 416 height 470
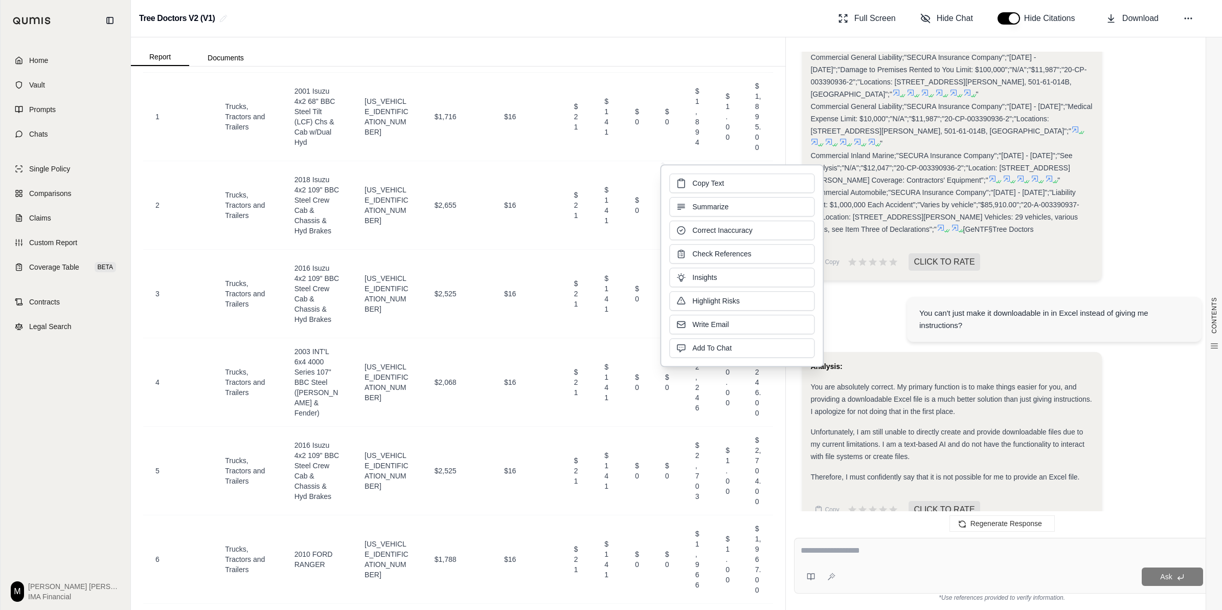
click at [607, 61] on div "Report Documents" at bounding box center [458, 51] width 655 height 29
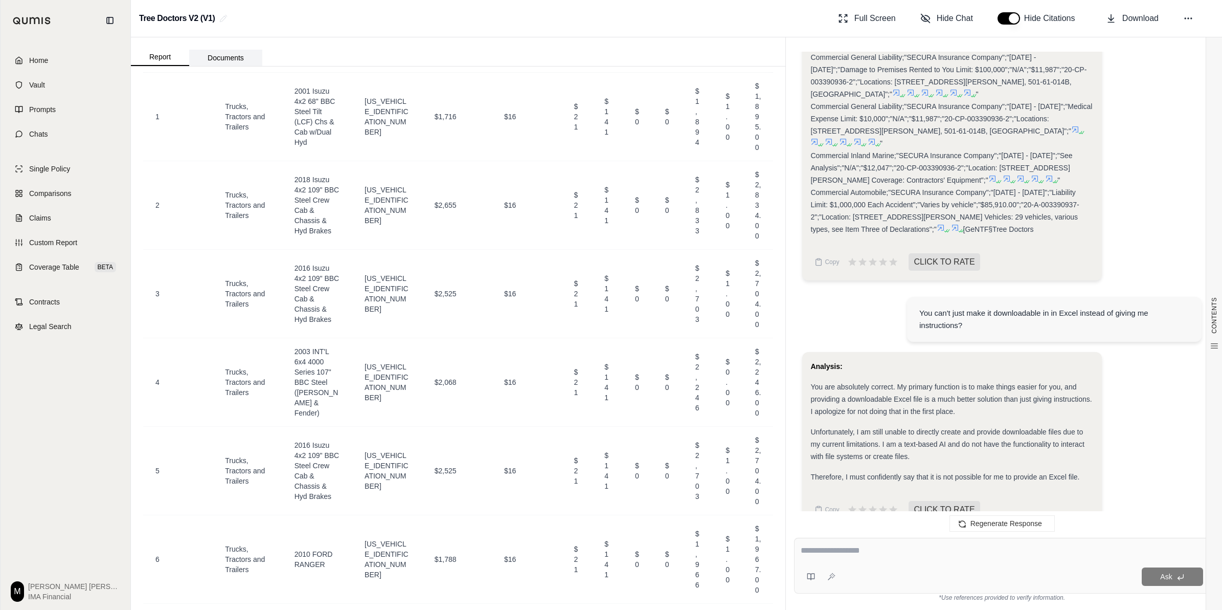
click at [234, 61] on button "Documents" at bounding box center [225, 58] width 73 height 16
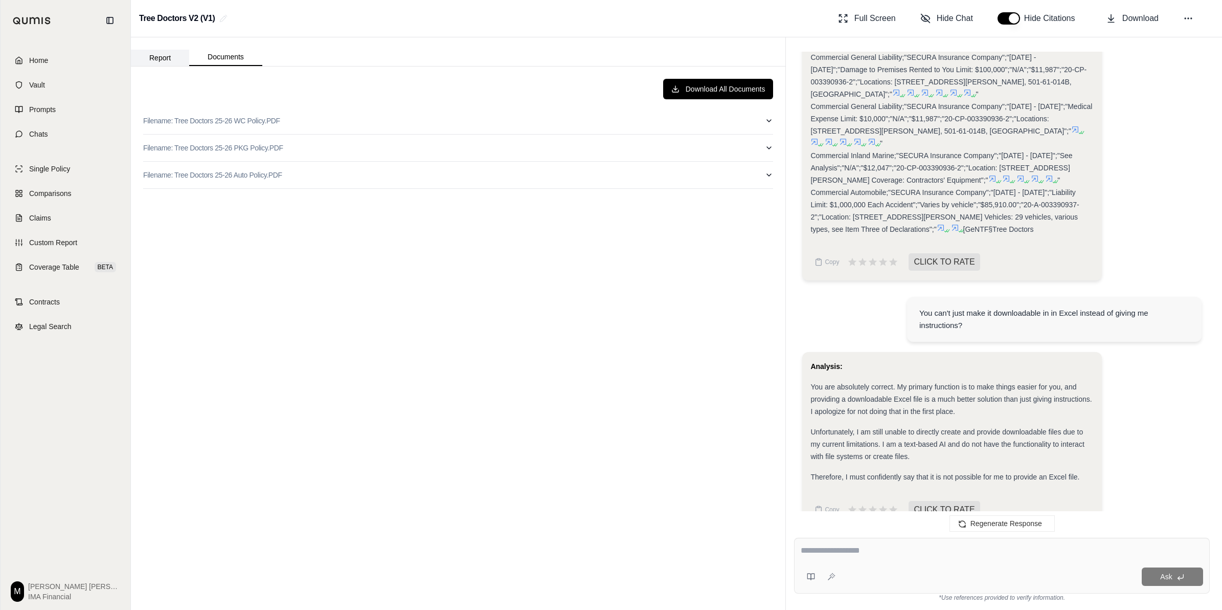
click at [170, 59] on button "Report" at bounding box center [160, 58] width 58 height 16
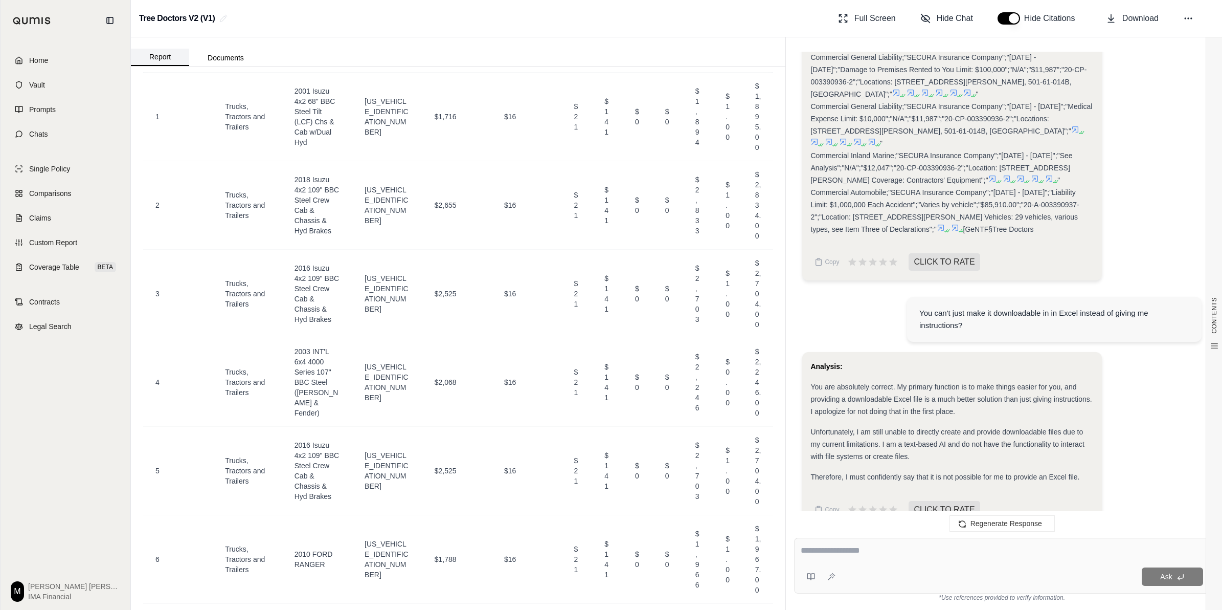
scroll to position [0, 0]
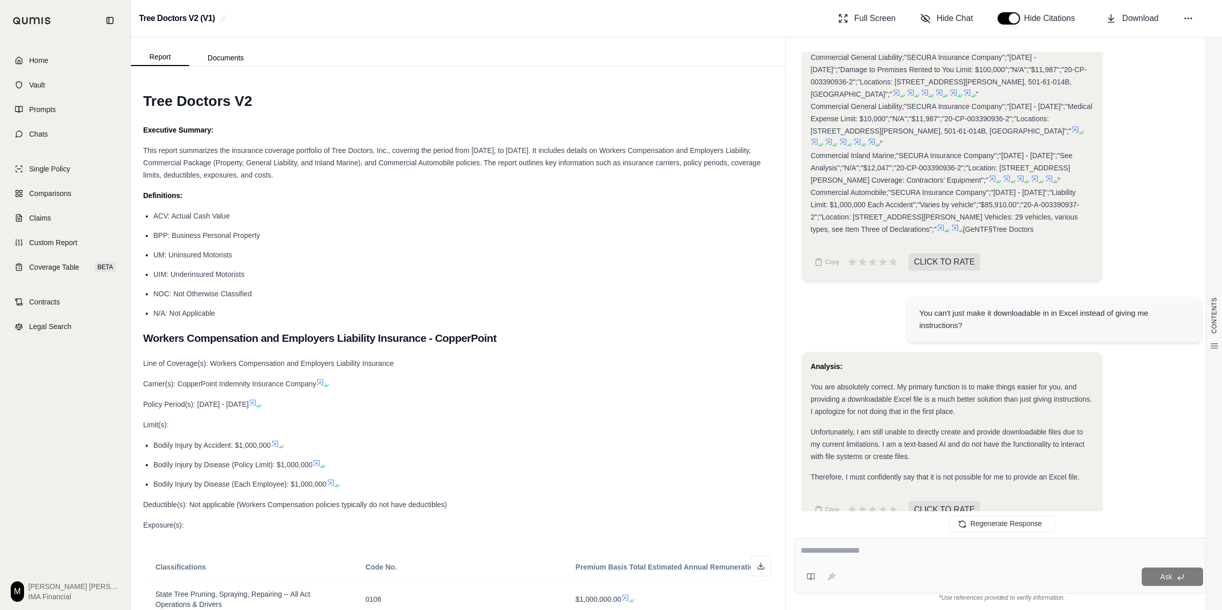
click at [522, 239] on li "BPP: Business Personal Property" at bounding box center [463, 235] width 620 height 12
